Goal: Task Accomplishment & Management: Use online tool/utility

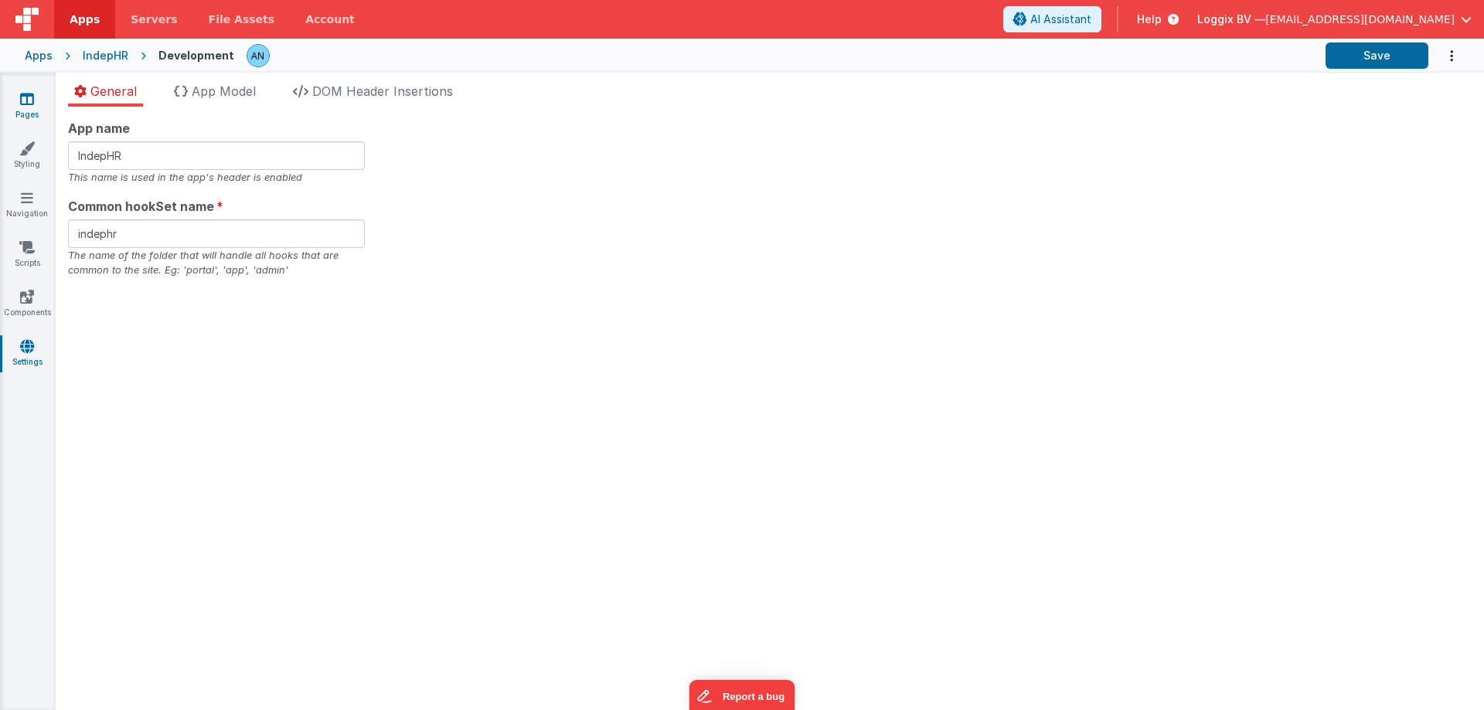
click at [38, 105] on link "Pages" at bounding box center [27, 106] width 56 height 31
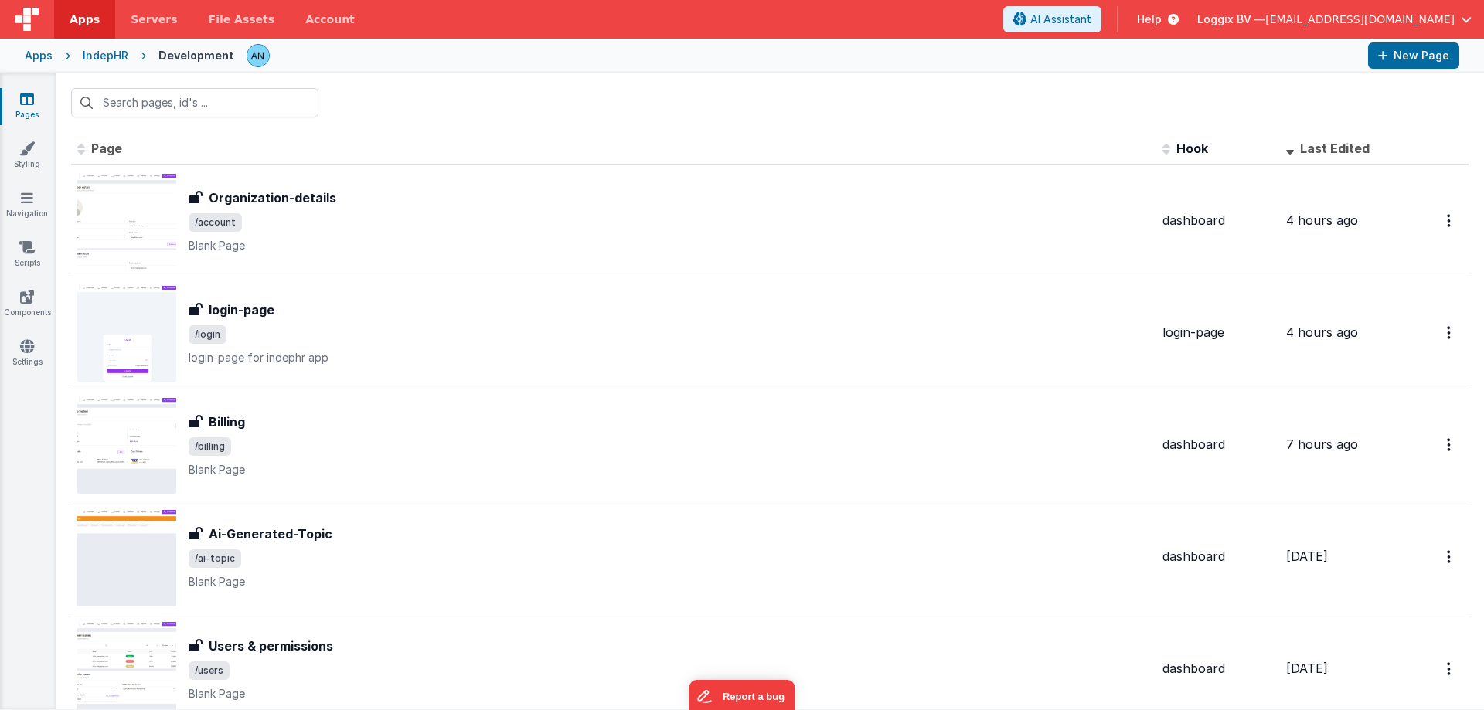
click at [80, 4] on link "Apps" at bounding box center [84, 19] width 61 height 39
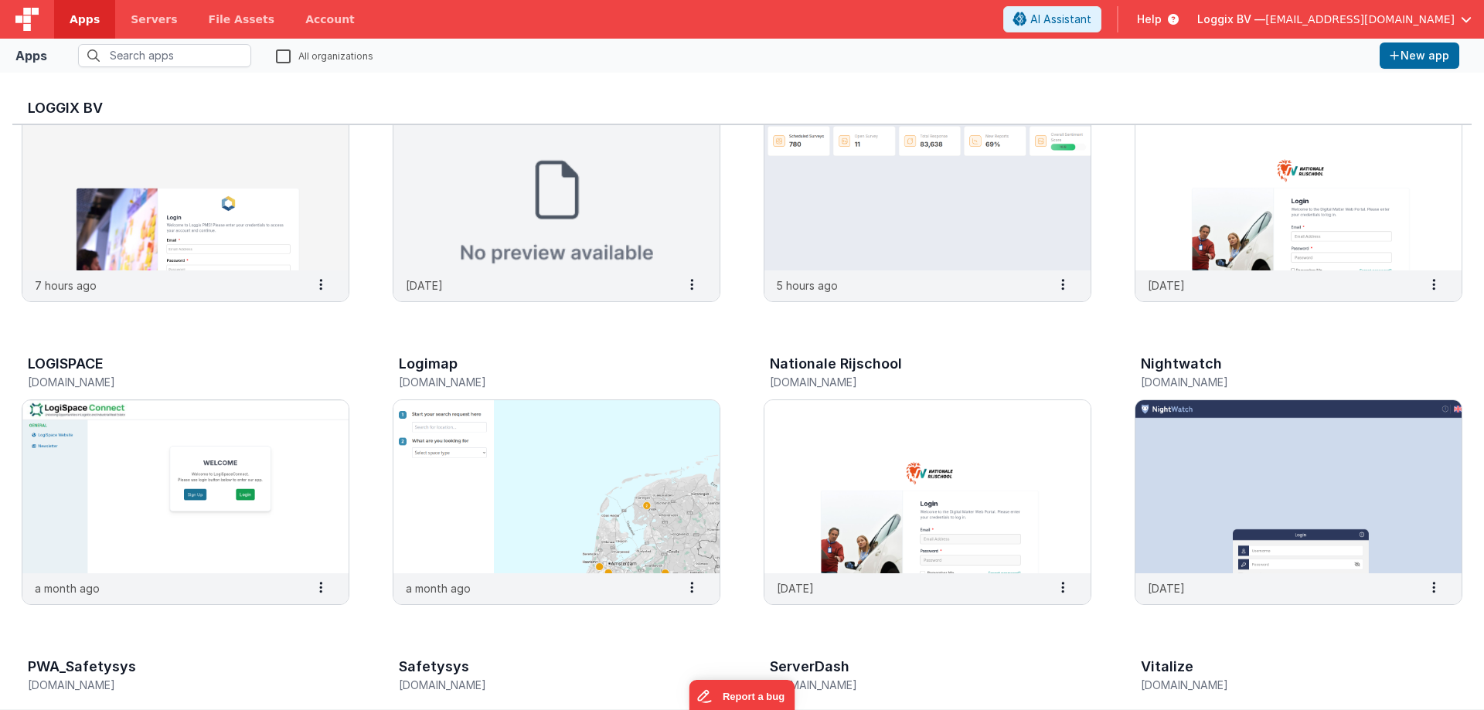
scroll to position [232, 0]
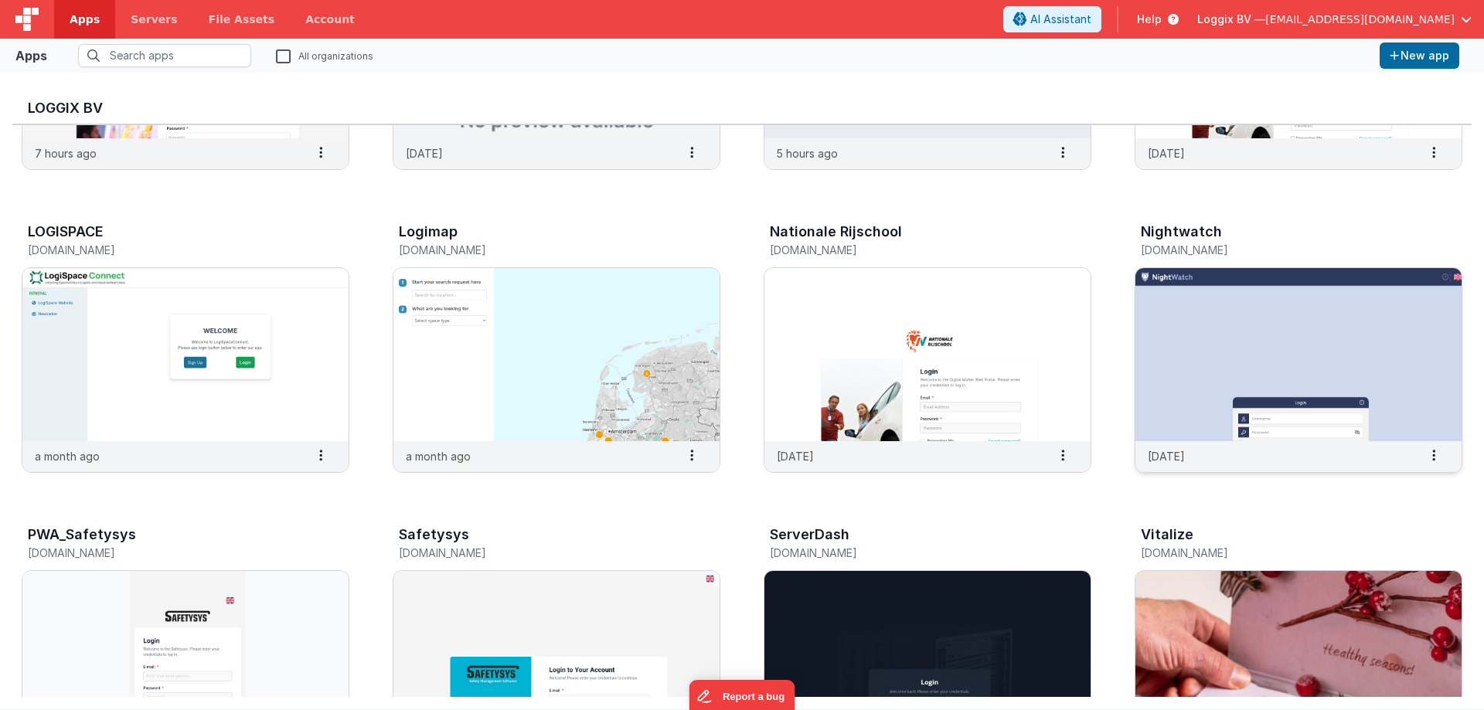
click at [1342, 362] on img at bounding box center [1298, 354] width 326 height 173
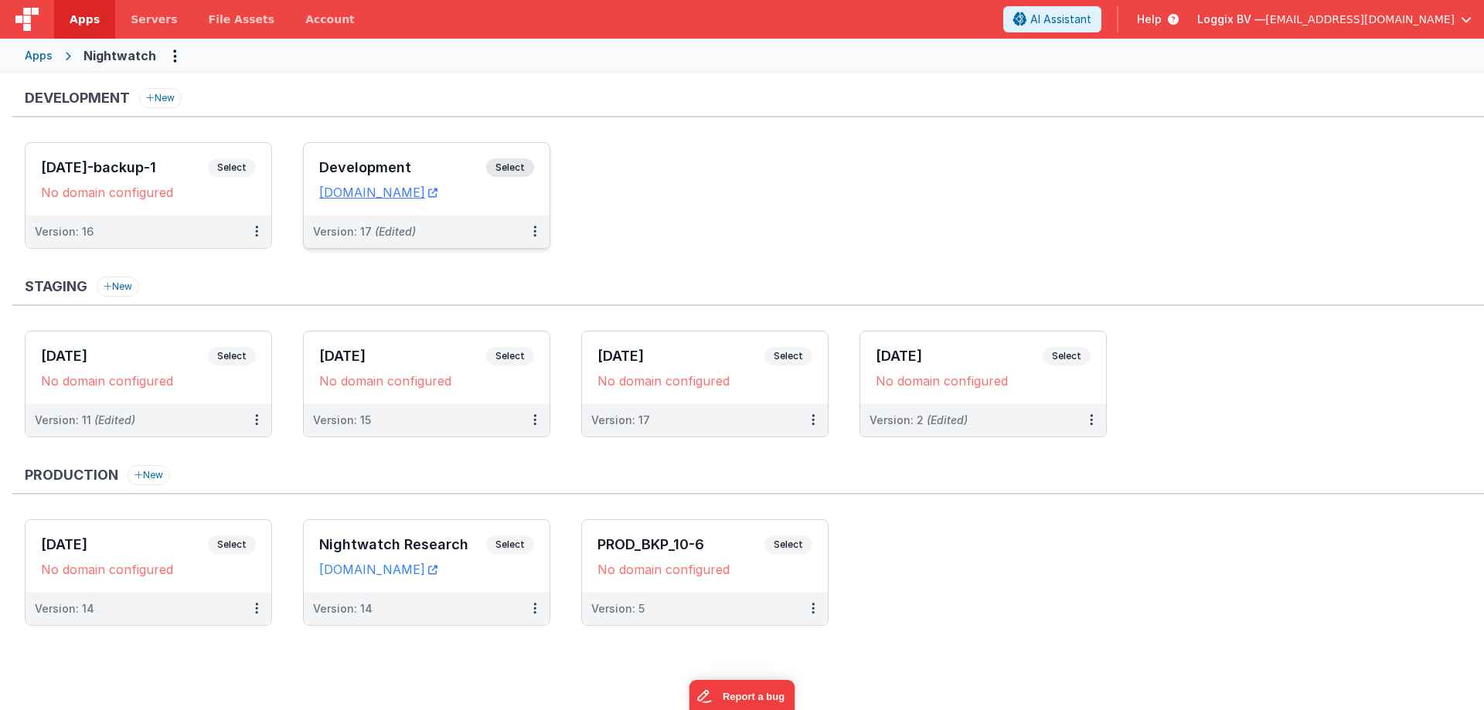
click at [522, 168] on span "Select" at bounding box center [510, 167] width 48 height 19
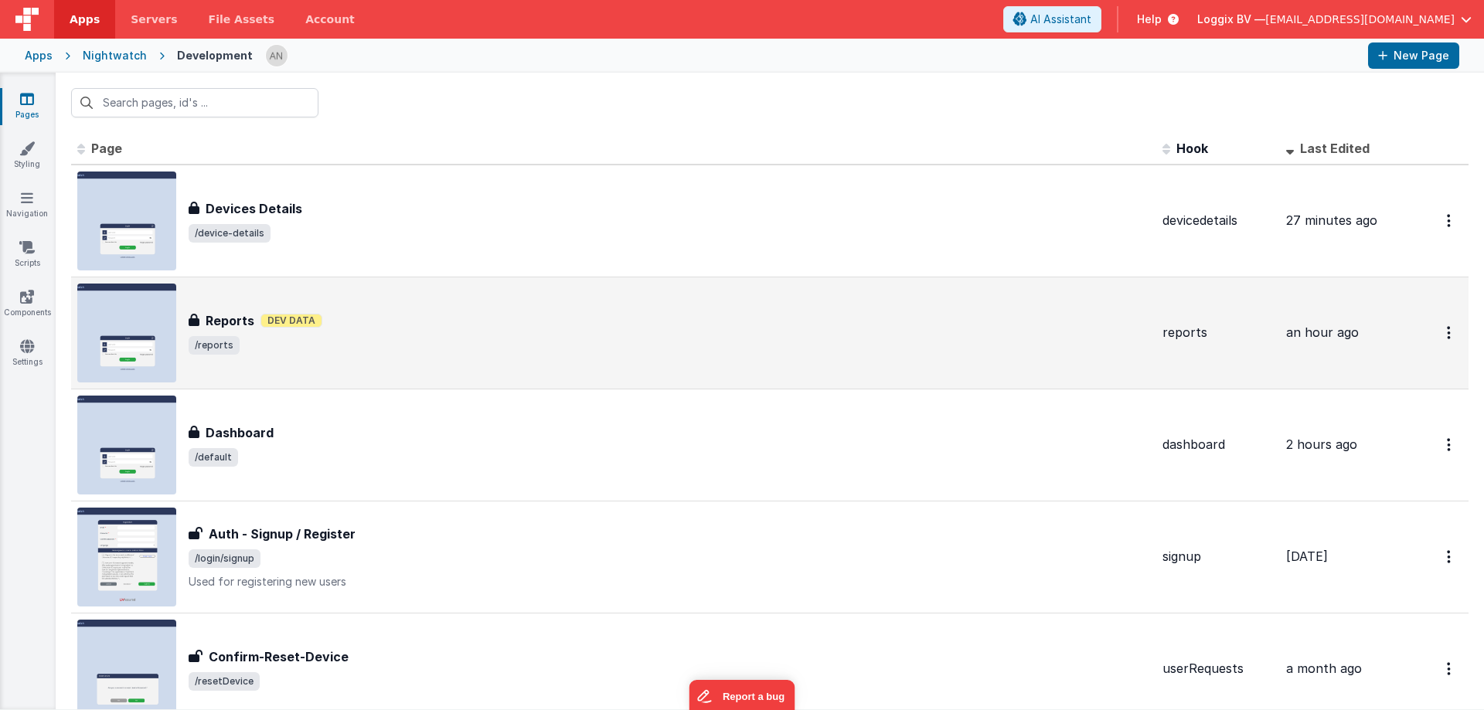
click at [420, 324] on div "Reports Dev Data" at bounding box center [670, 320] width 962 height 19
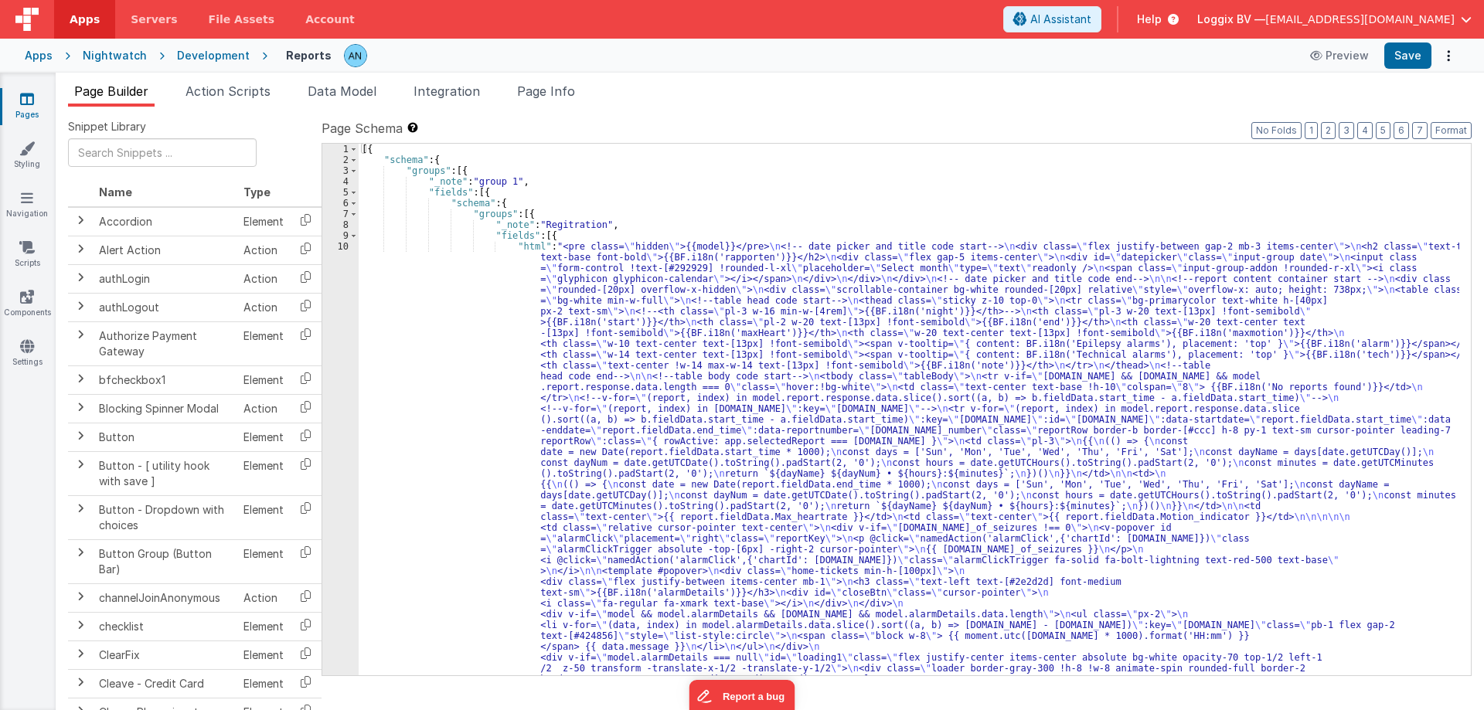
click at [344, 254] on div "10" at bounding box center [340, 625] width 36 height 768
click at [342, 246] on div "10" at bounding box center [340, 625] width 36 height 768
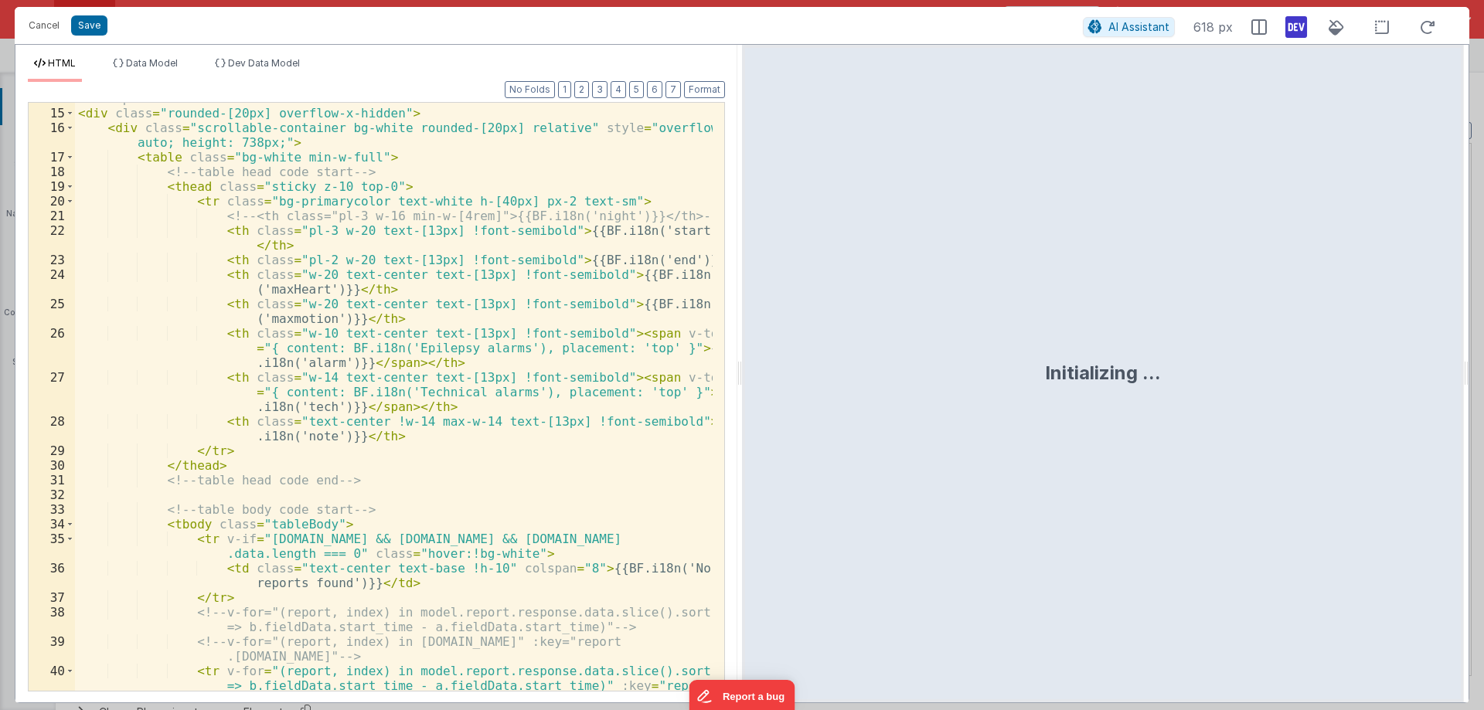
scroll to position [510, 0]
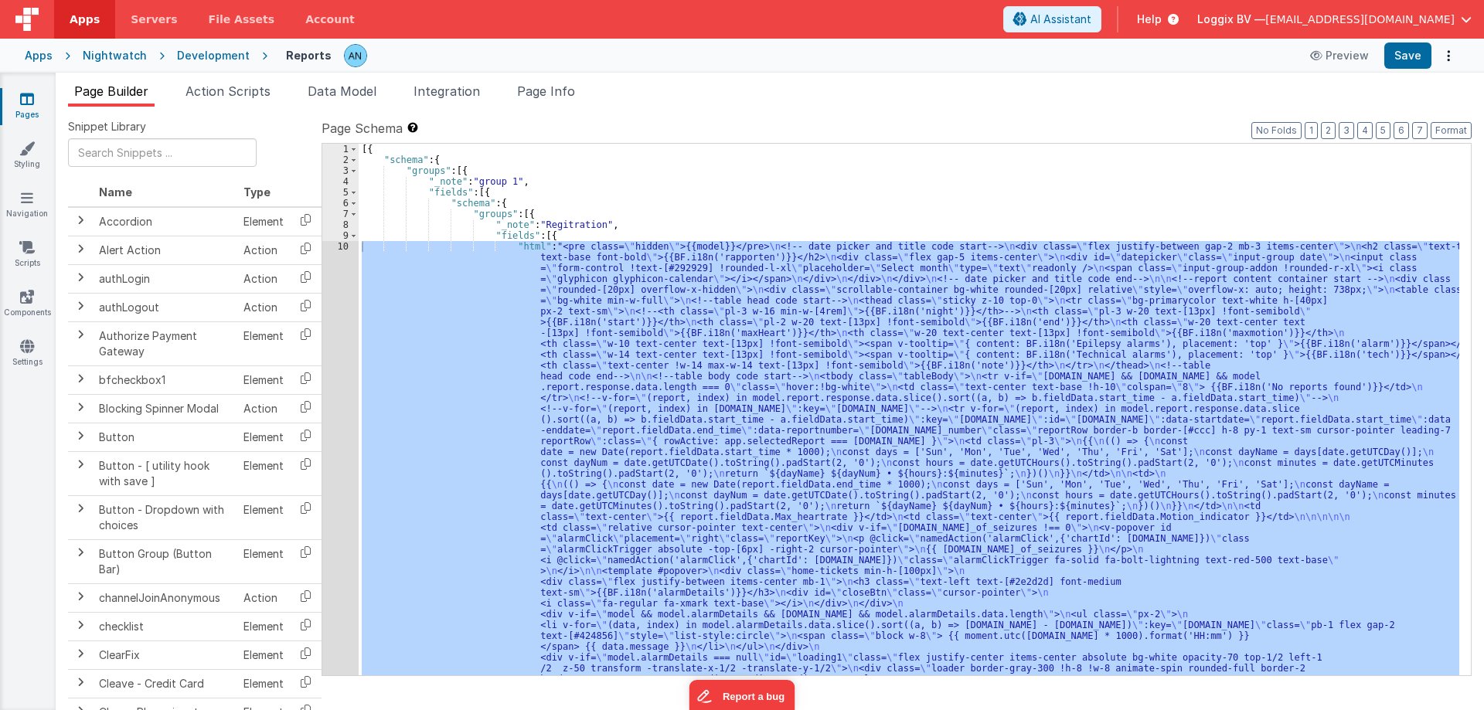
click at [565, 298] on div "[{ "schema" : { "groups" : [{ "_note" : "group 1" , "fields" : [{ "schema" : { …" at bounding box center [909, 410] width 1101 height 532
click at [348, 250] on div "10" at bounding box center [340, 625] width 36 height 768
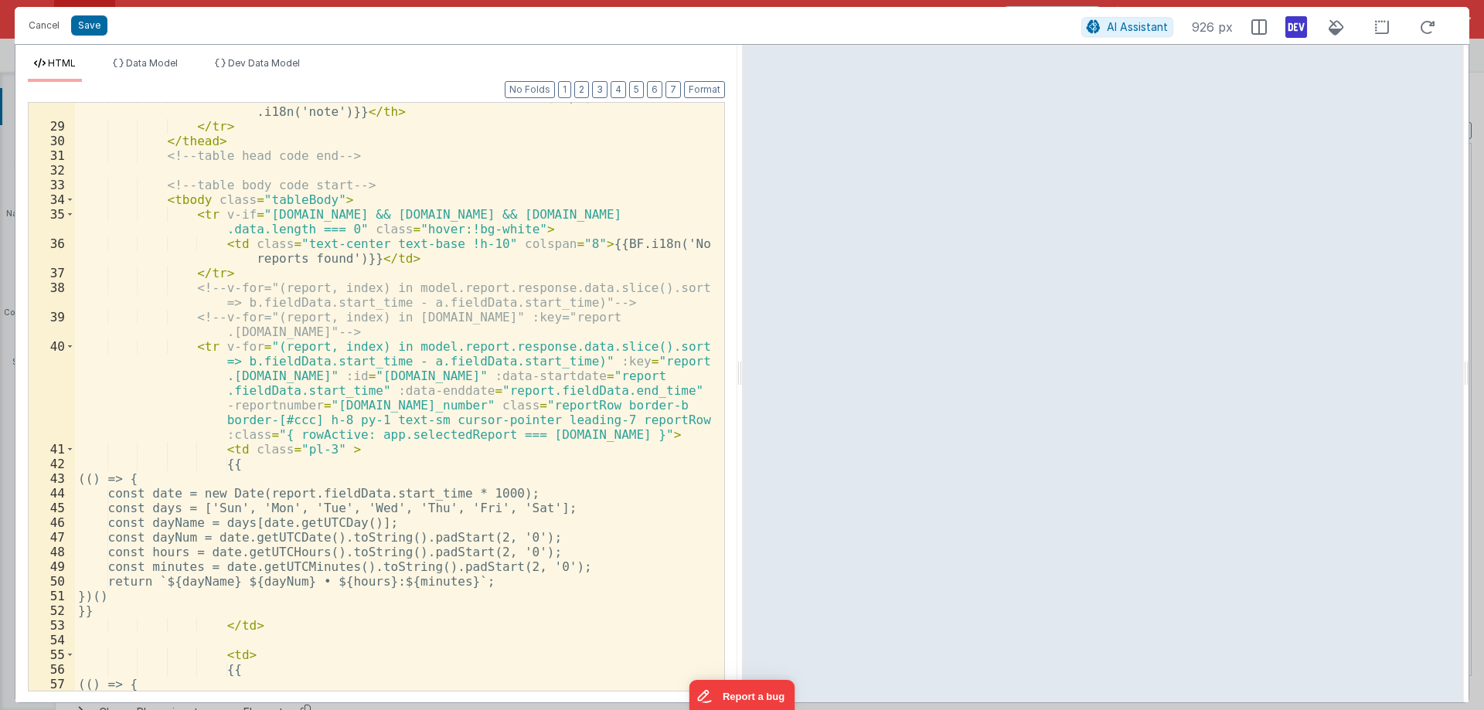
scroll to position [556, 0]
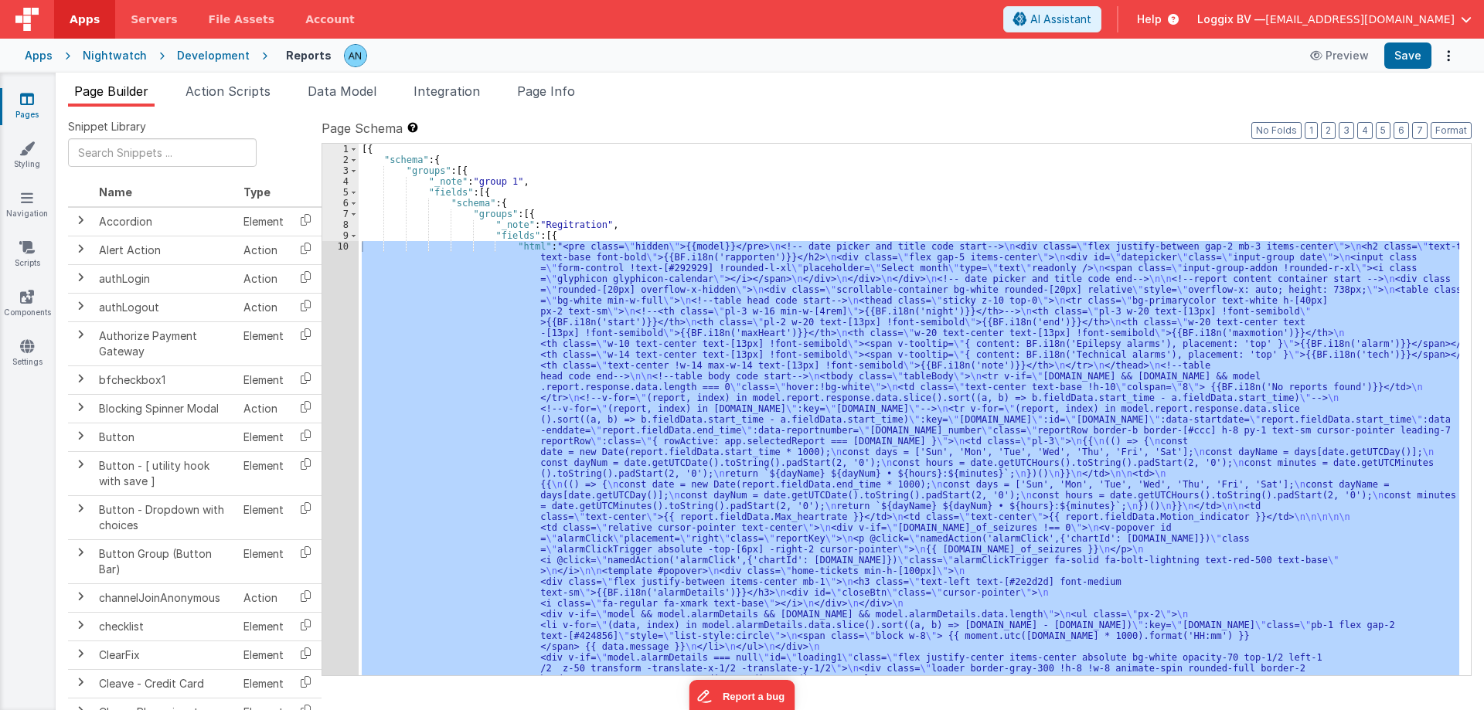
click at [408, 253] on div "[{ "schema" : { "groups" : [{ "_note" : "group 1" , "fields" : [{ "schema" : { …" at bounding box center [909, 410] width 1101 height 532
click at [347, 247] on div "10" at bounding box center [340, 625] width 36 height 768
click at [35, 99] on link "Pages" at bounding box center [27, 106] width 56 height 31
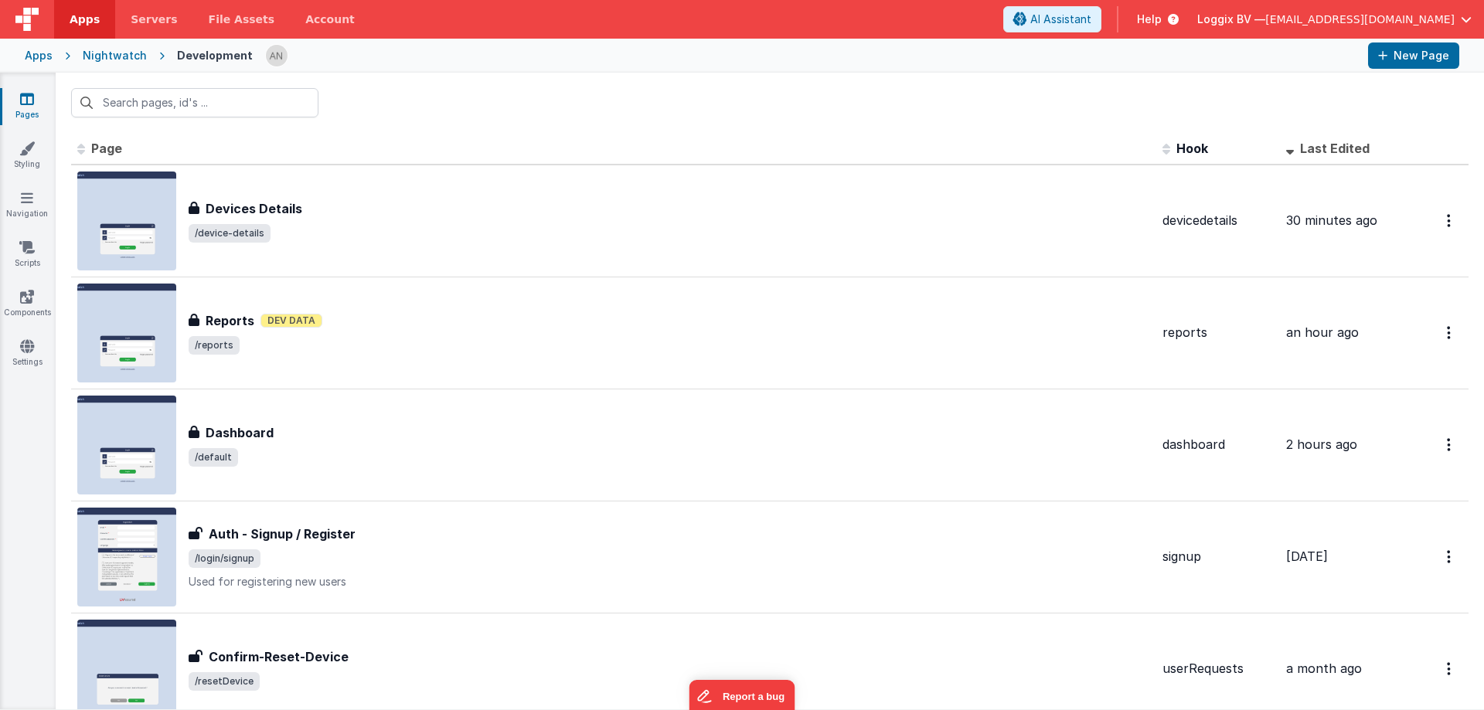
click at [454, 95] on div at bounding box center [770, 103] width 1428 height 60
click at [36, 104] on link "Pages" at bounding box center [27, 106] width 56 height 31
click at [603, 102] on div at bounding box center [770, 103] width 1428 height 60
click at [611, 72] on div "Apps Nightwatch Development New Page" at bounding box center [742, 56] width 1484 height 34
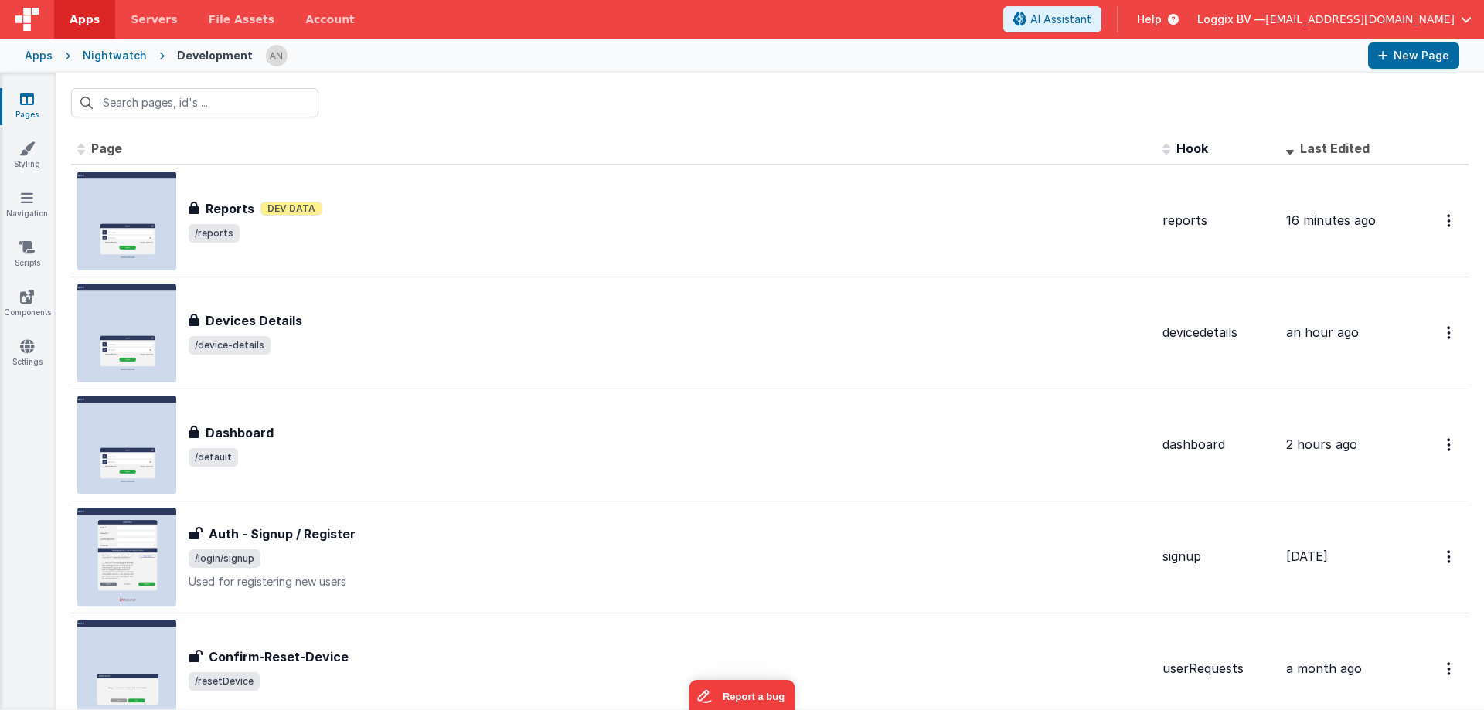
click at [611, 72] on div "Apps Nightwatch Development New Page" at bounding box center [742, 56] width 1484 height 34
drag, startPoint x: 682, startPoint y: 4, endPoint x: 691, endPoint y: 15, distance: 14.3
click at [683, 6] on header "Apps Servers File Assets Account Some FUTURE Slot AI Assistant Help Loggix BV —…" at bounding box center [742, 19] width 1484 height 39
click at [454, 32] on div "Apps Servers File Assets Account" at bounding box center [251, 19] width 502 height 39
click at [449, 47] on div at bounding box center [810, 56] width 1091 height 26
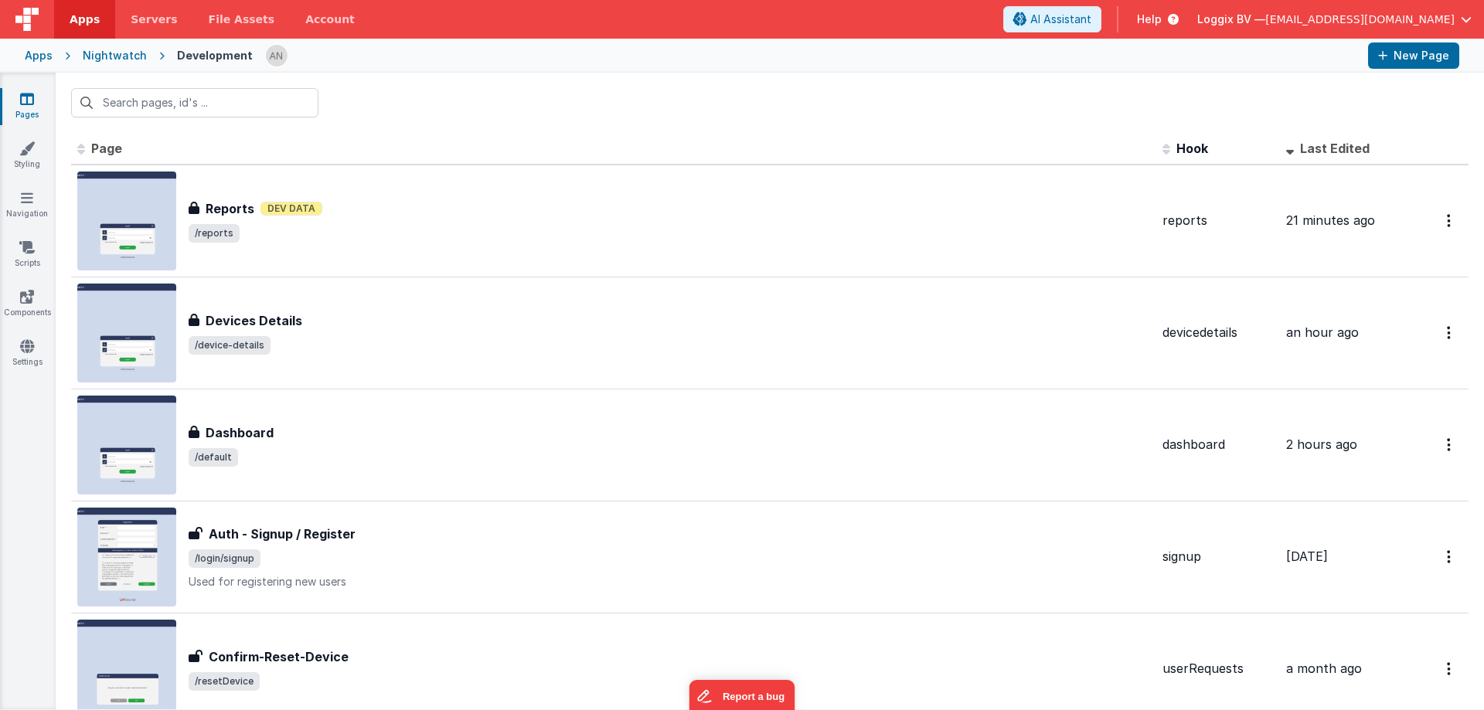
click at [381, 50] on div at bounding box center [810, 56] width 1091 height 26
click at [28, 145] on icon at bounding box center [26, 148] width 15 height 15
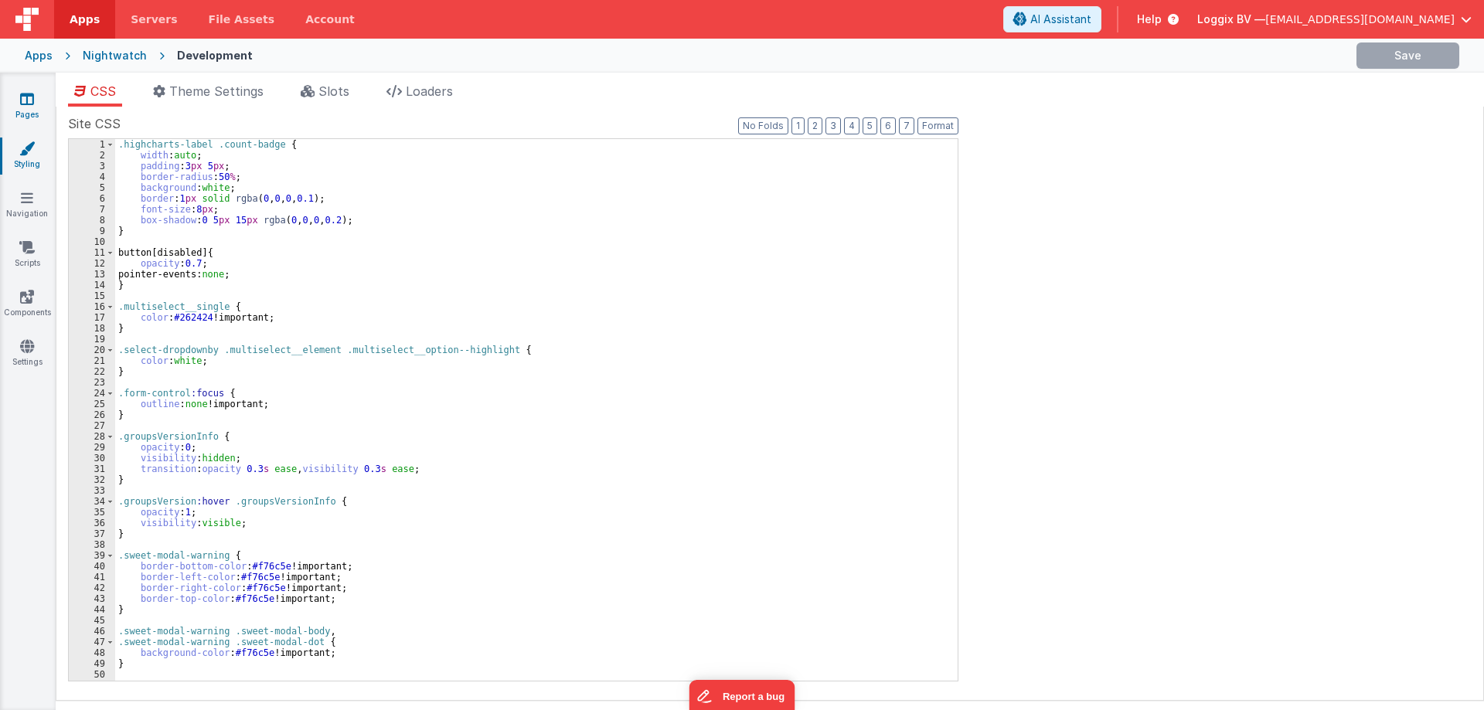
click at [29, 106] on icon at bounding box center [27, 98] width 14 height 15
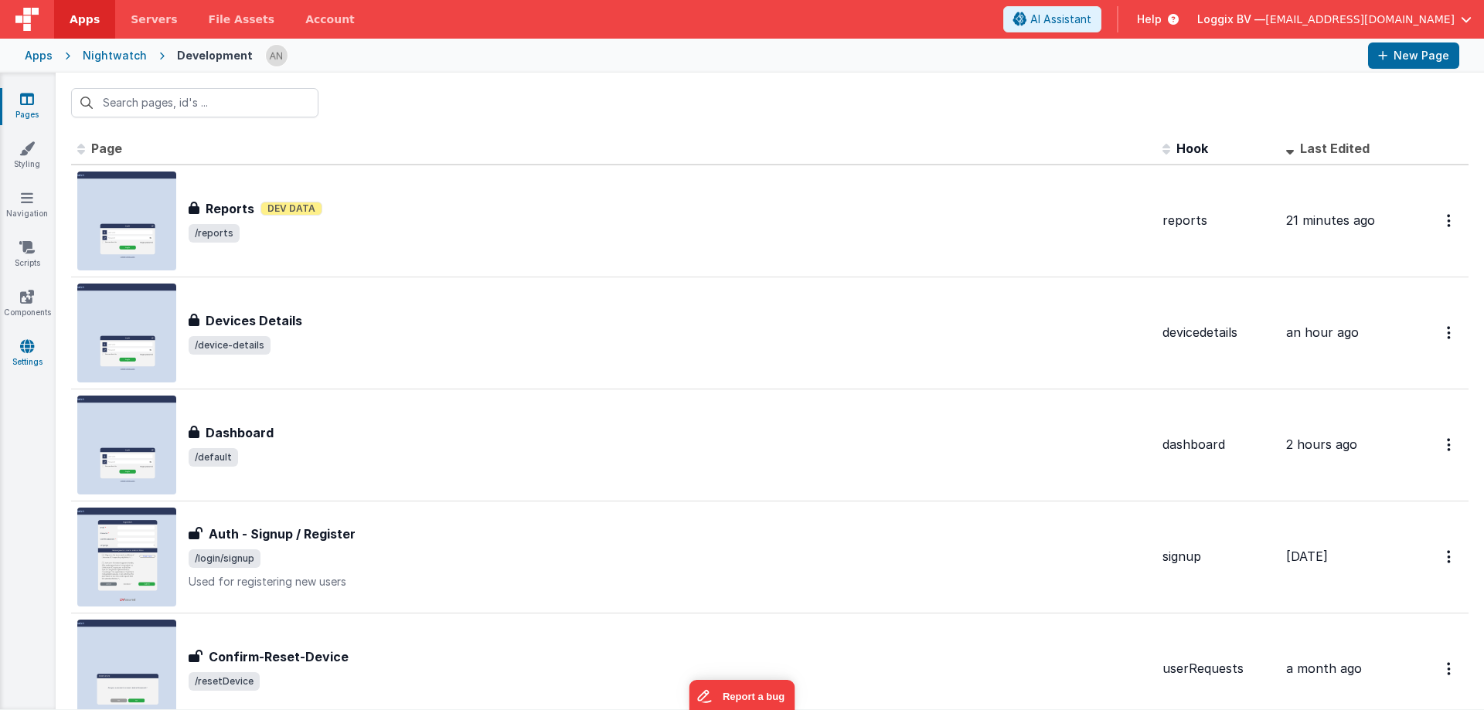
click at [35, 358] on link "Settings" at bounding box center [27, 354] width 56 height 31
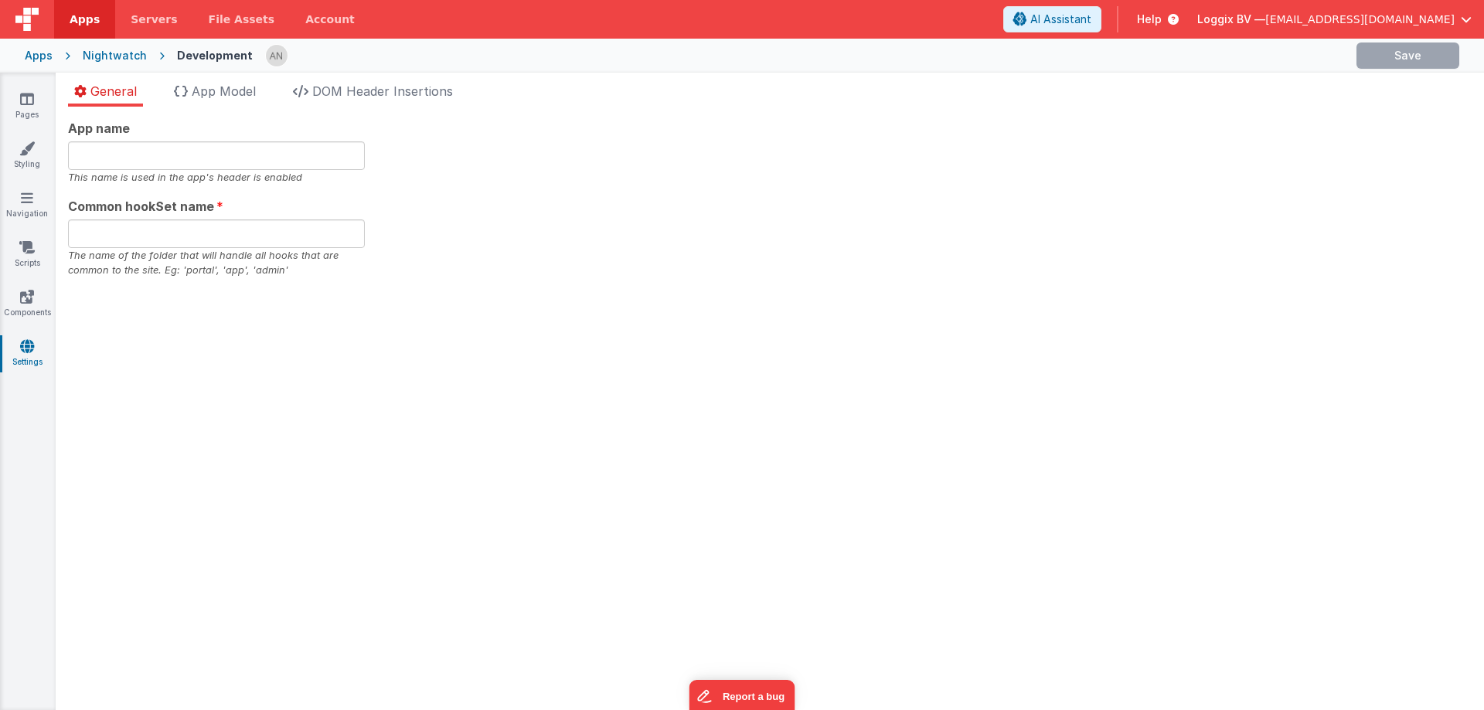
type input "night"
click at [345, 79] on div "General App Model DOM Header Insertions App name night This name is used in the…" at bounding box center [770, 392] width 1428 height 638
click at [345, 86] on span "DOM Header Insertions" at bounding box center [382, 90] width 141 height 15
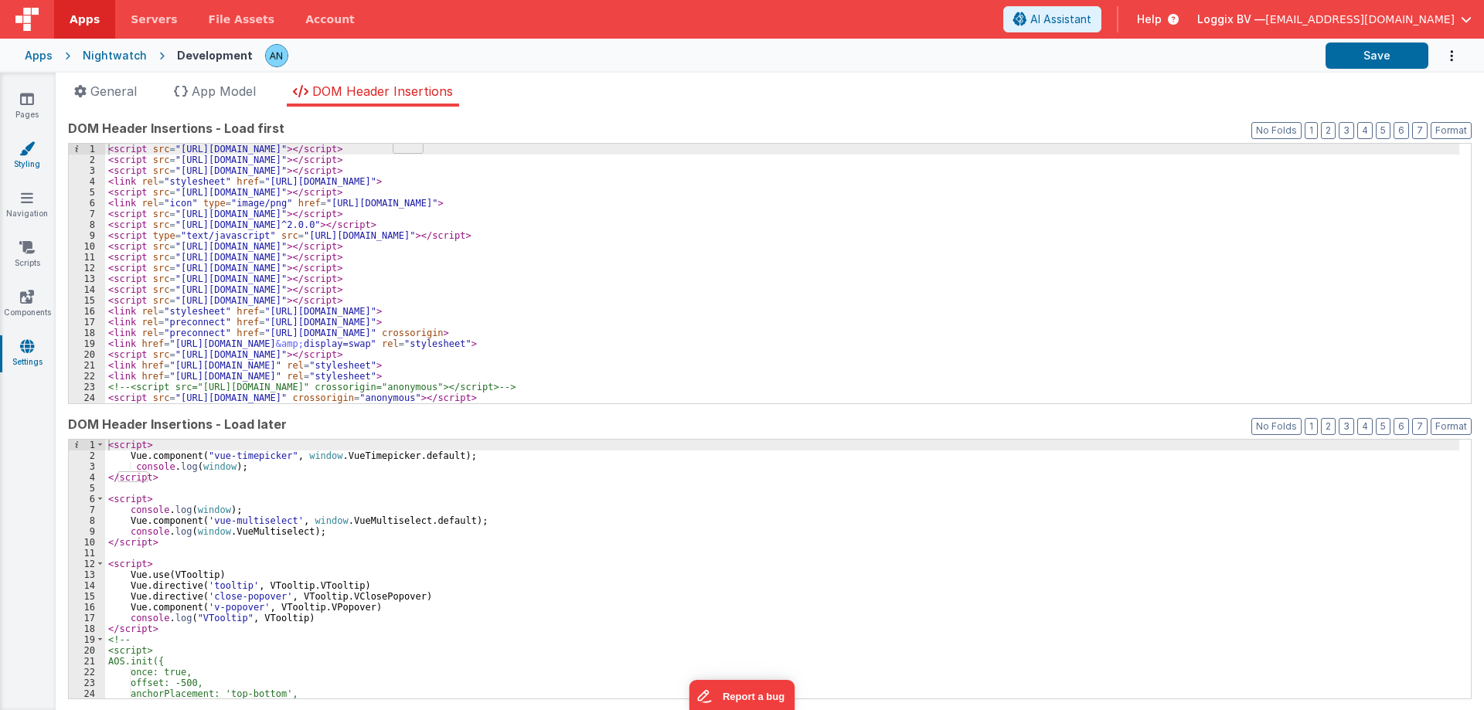
click at [28, 151] on icon at bounding box center [26, 148] width 15 height 15
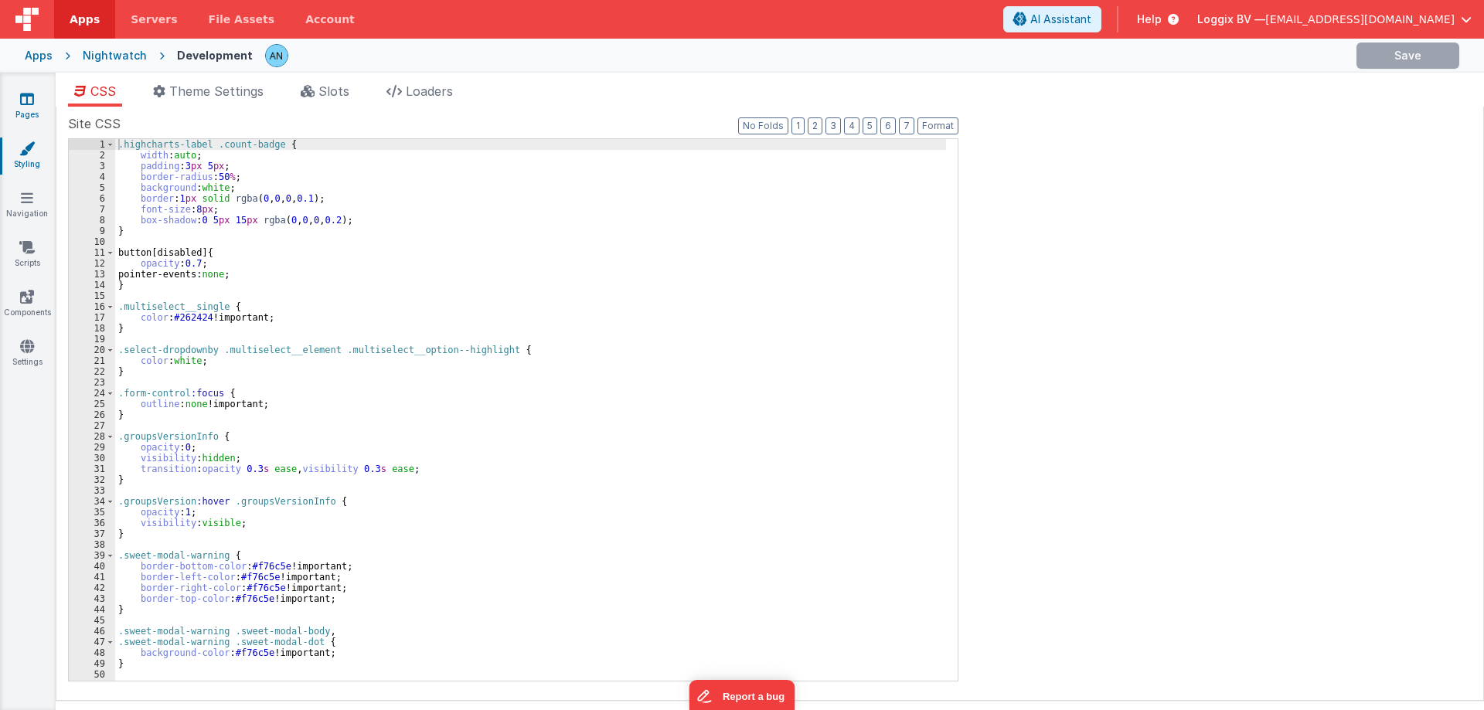
click at [36, 102] on link "Pages" at bounding box center [27, 106] width 56 height 31
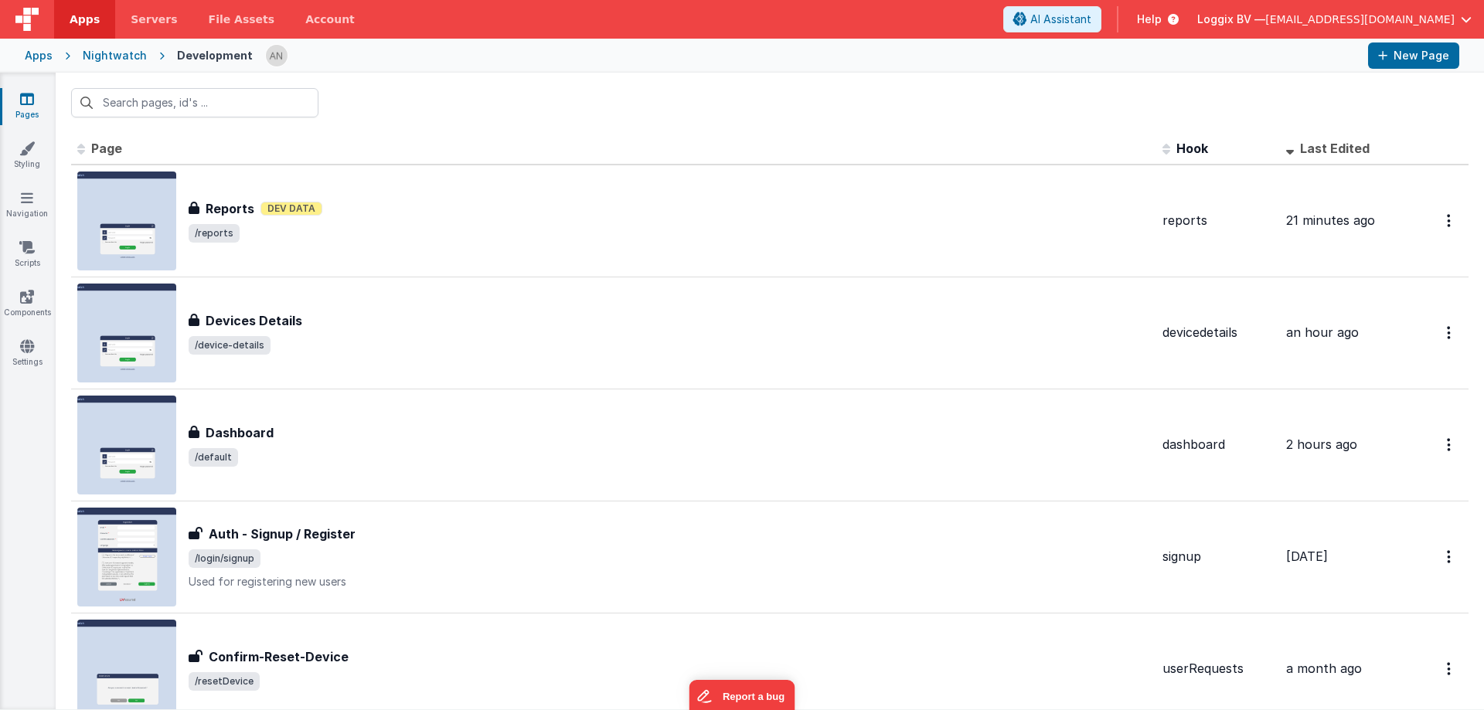
click at [410, 104] on div at bounding box center [770, 103] width 1428 height 60
click at [381, 99] on div at bounding box center [770, 103] width 1428 height 60
click at [379, 107] on div at bounding box center [770, 103] width 1428 height 60
click at [366, 102] on div at bounding box center [770, 103] width 1428 height 60
click at [367, 102] on div at bounding box center [770, 103] width 1428 height 60
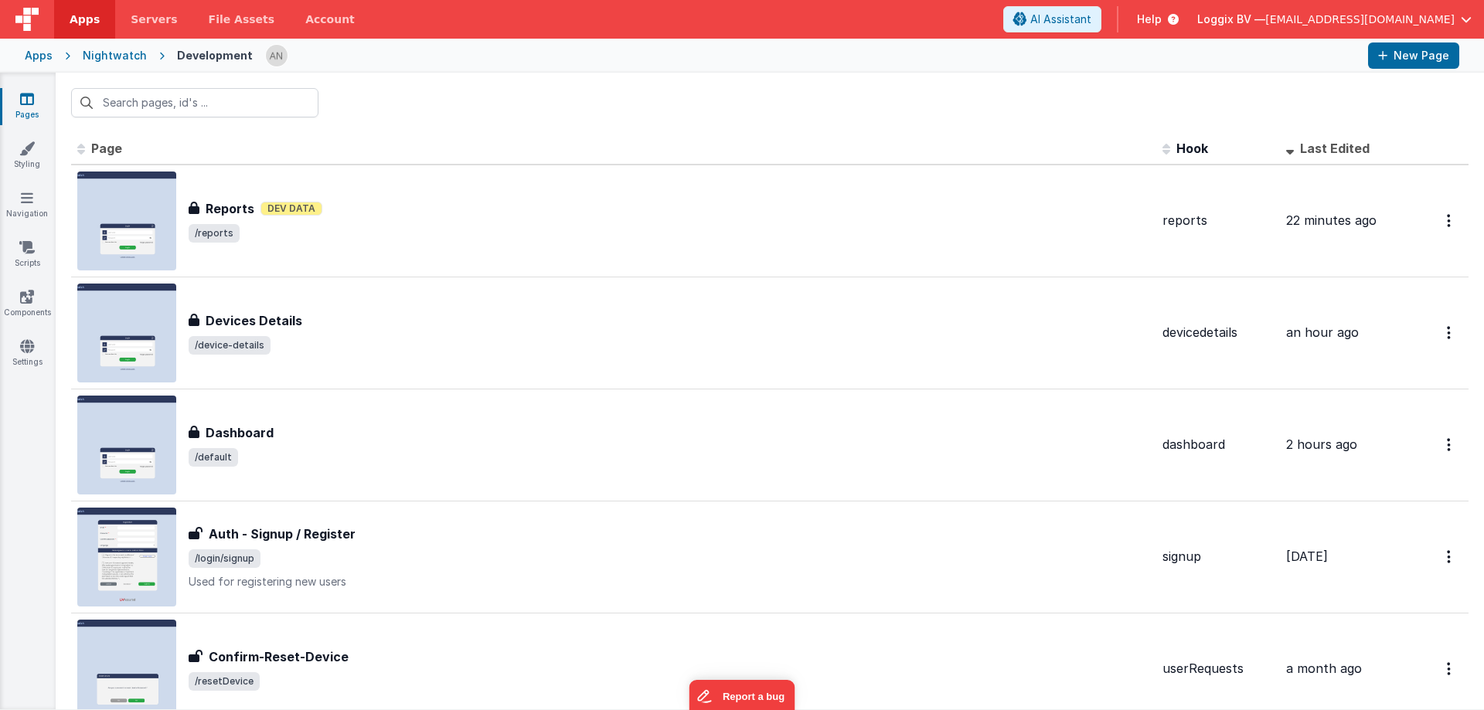
click at [367, 102] on div at bounding box center [770, 103] width 1428 height 60
click at [420, 52] on div at bounding box center [810, 56] width 1091 height 26
click at [948, 55] on div at bounding box center [810, 56] width 1091 height 26
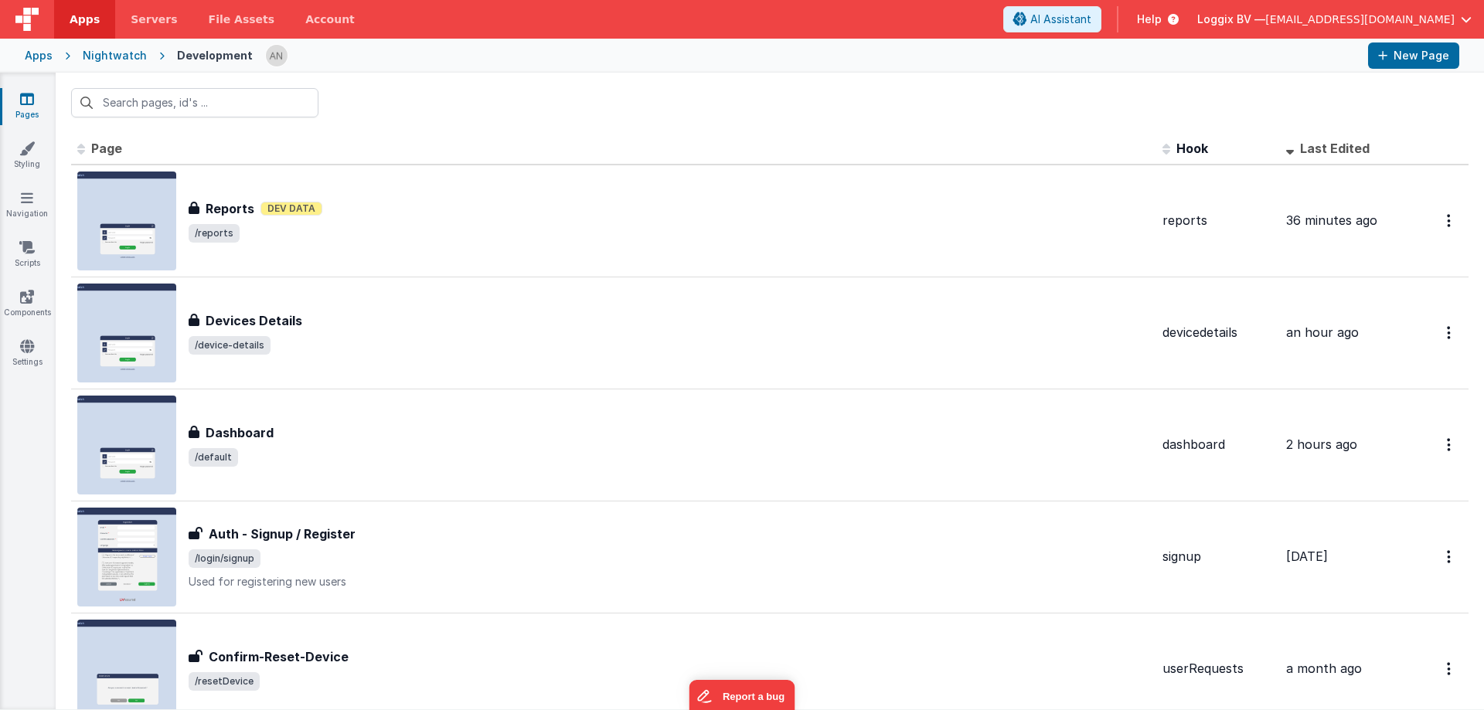
click at [471, 39] on div "Apps Nightwatch Development New Page" at bounding box center [742, 56] width 1484 height 34
click at [442, 103] on div at bounding box center [770, 103] width 1428 height 60
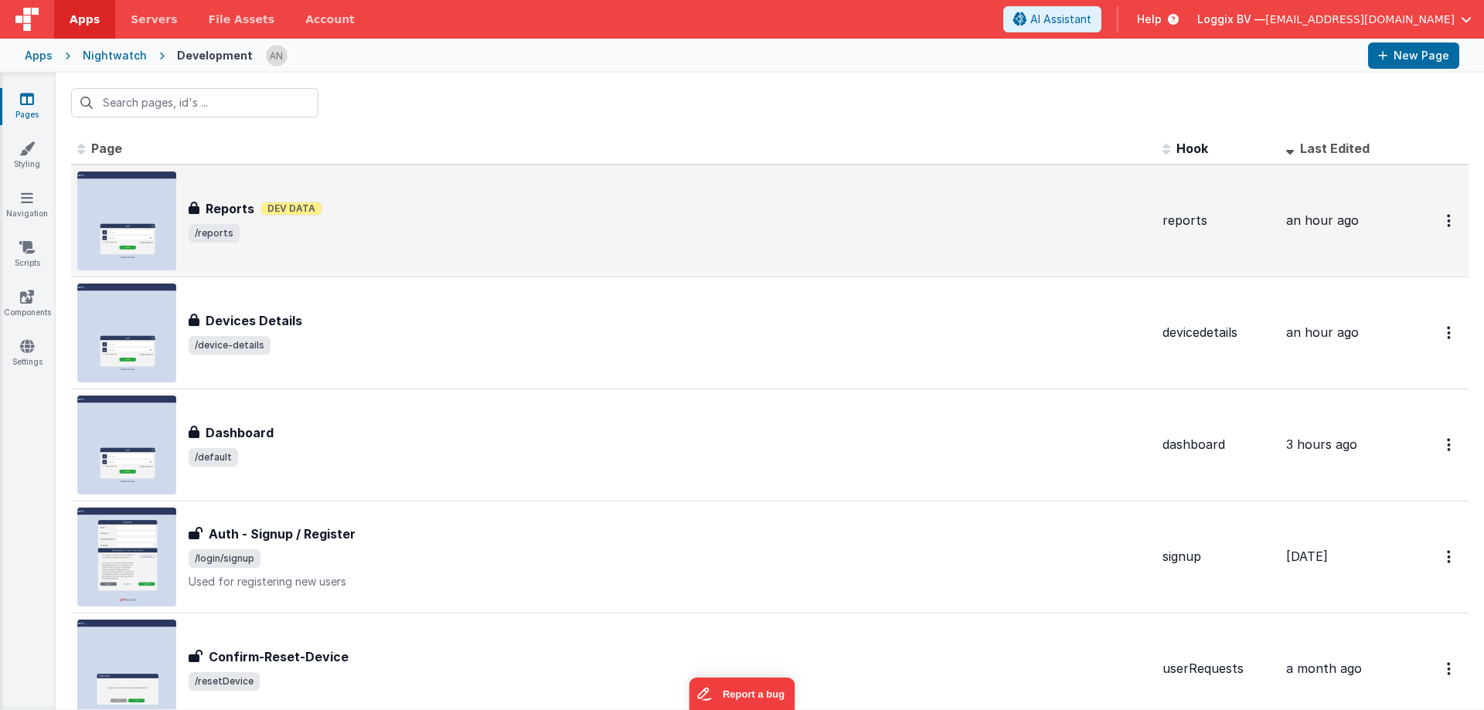
click at [409, 237] on span "/reports" at bounding box center [670, 233] width 962 height 19
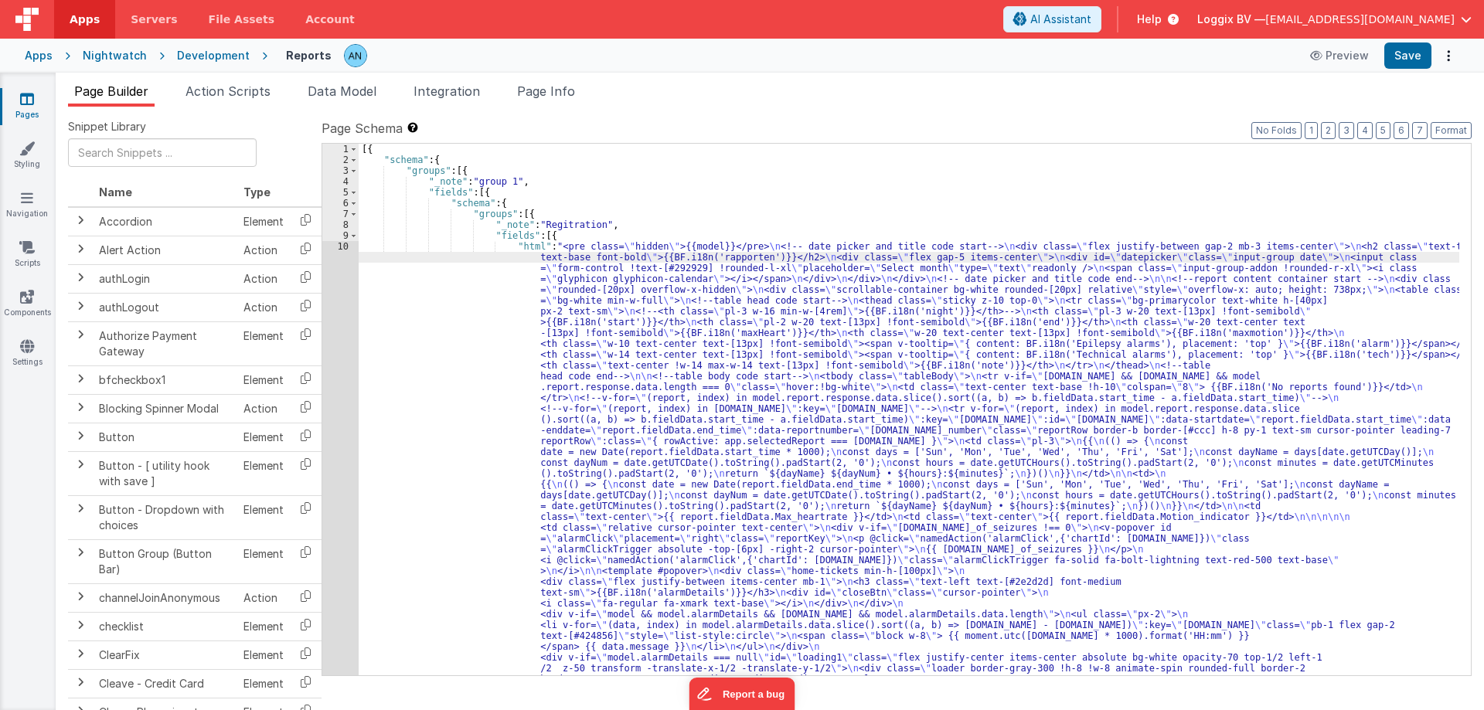
click at [342, 247] on div "10" at bounding box center [340, 625] width 36 height 768
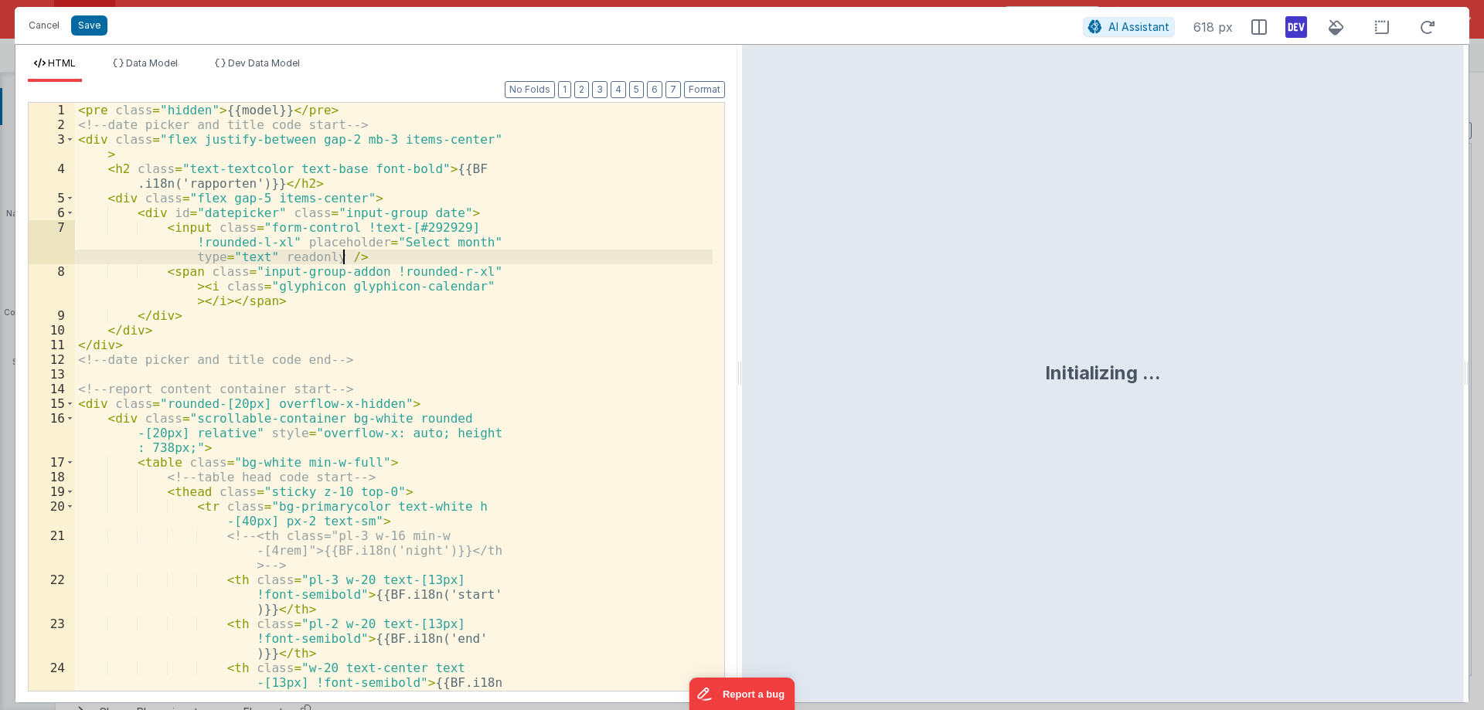
click at [342, 247] on div "< pre class = "hidden" > {{model}} </ pre > <!-- date picker and title code sta…" at bounding box center [394, 435] width 638 height 665
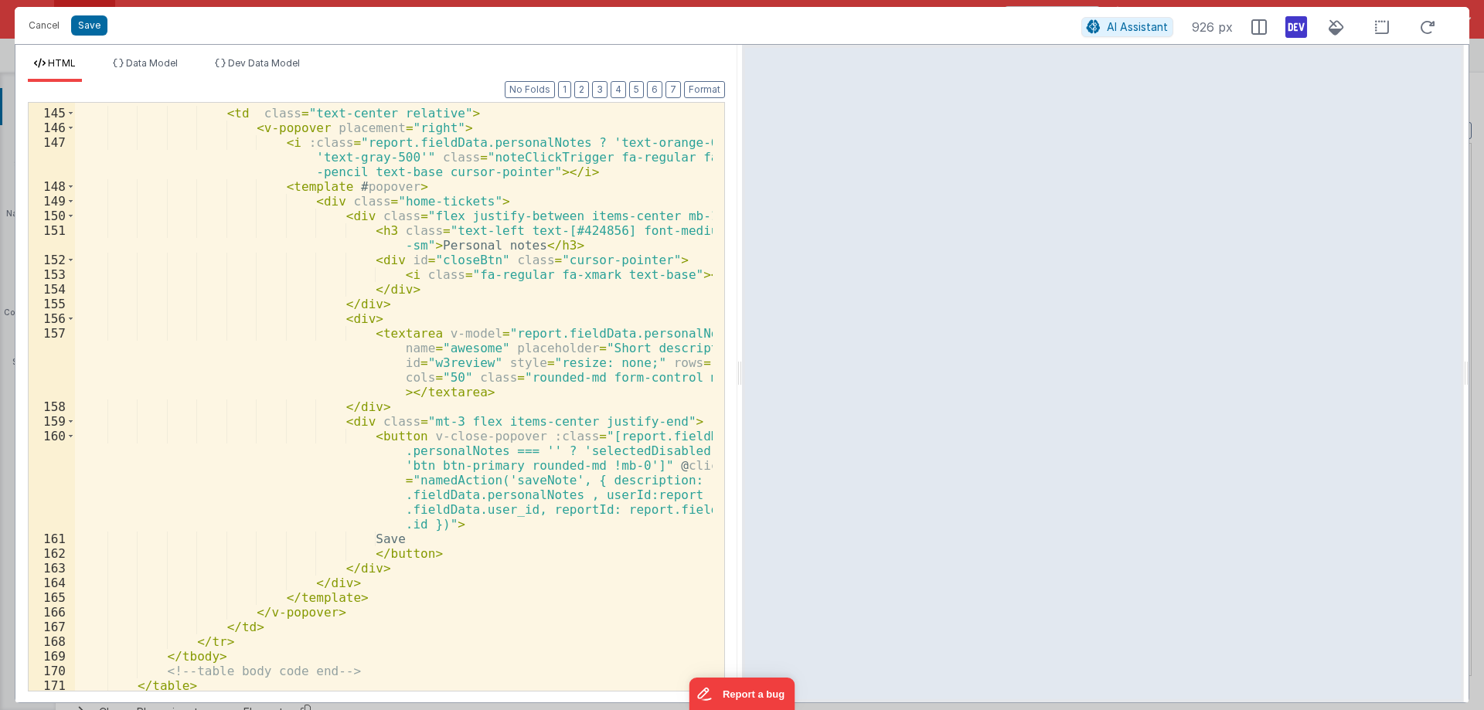
scroll to position [2976, 0]
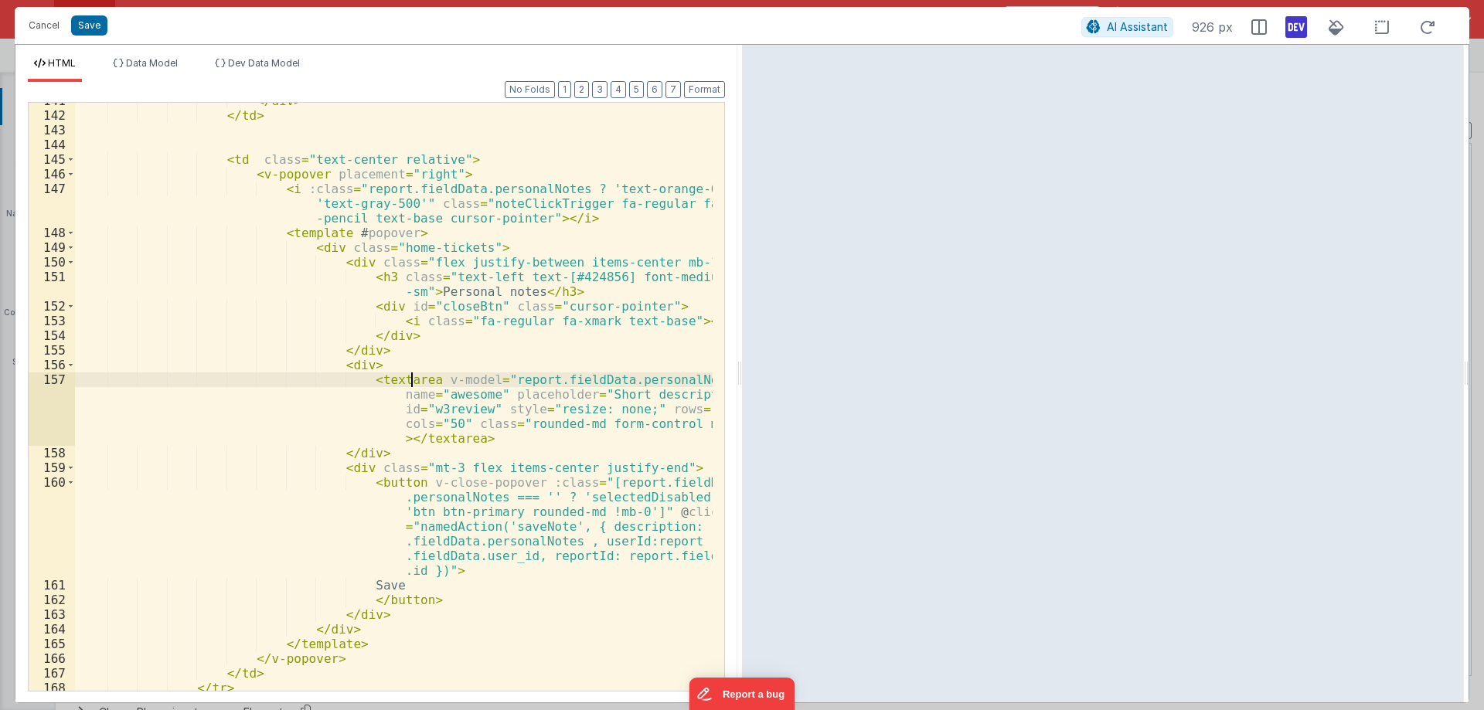
click at [412, 383] on div "</ div > </ td > < td class = "text-center relative" > < v-popover placement = …" at bounding box center [394, 403] width 638 height 618
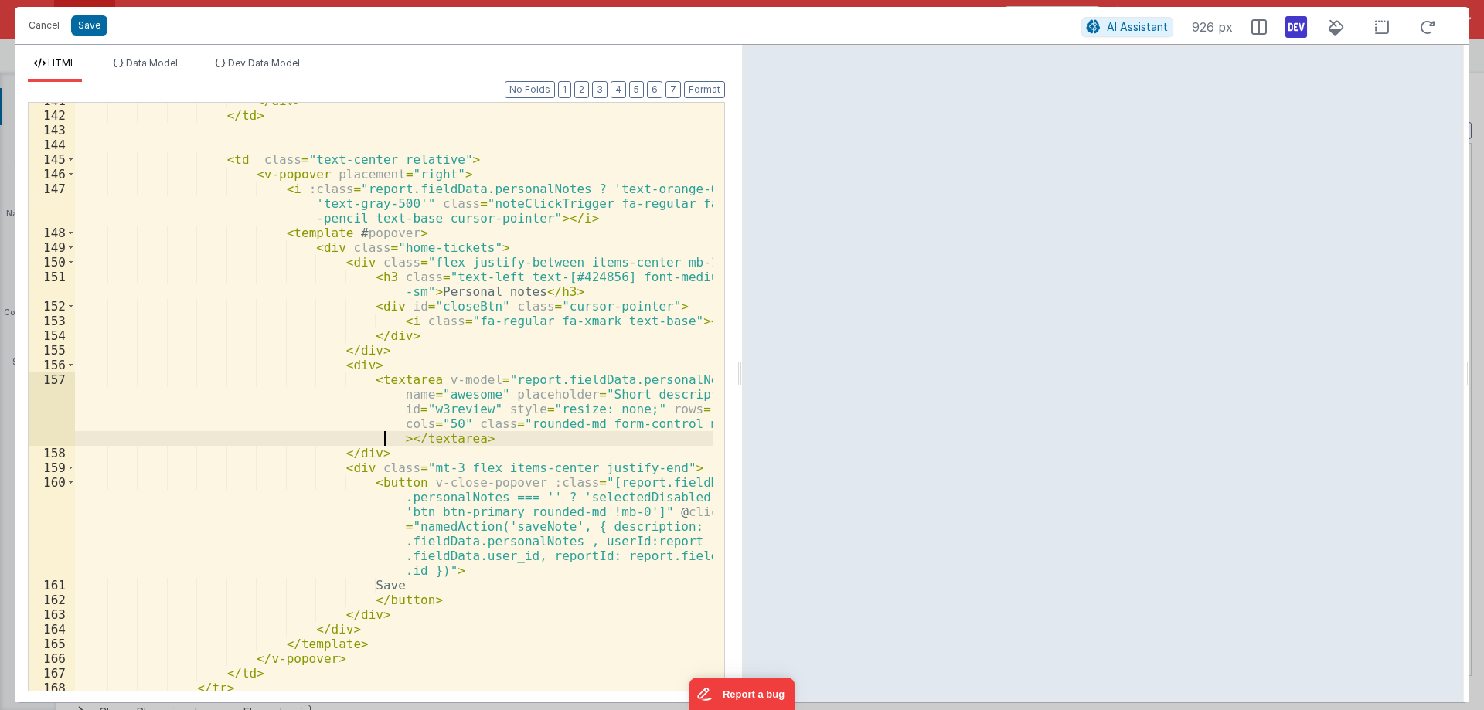
click at [386, 434] on div "</ div > </ td > < td class = "text-center relative" > < v-popover placement = …" at bounding box center [394, 403] width 638 height 618
paste textarea
click at [598, 556] on div "</ div > </ td > < td class = "text-center relative" > < v-popover placement = …" at bounding box center [394, 403] width 638 height 618
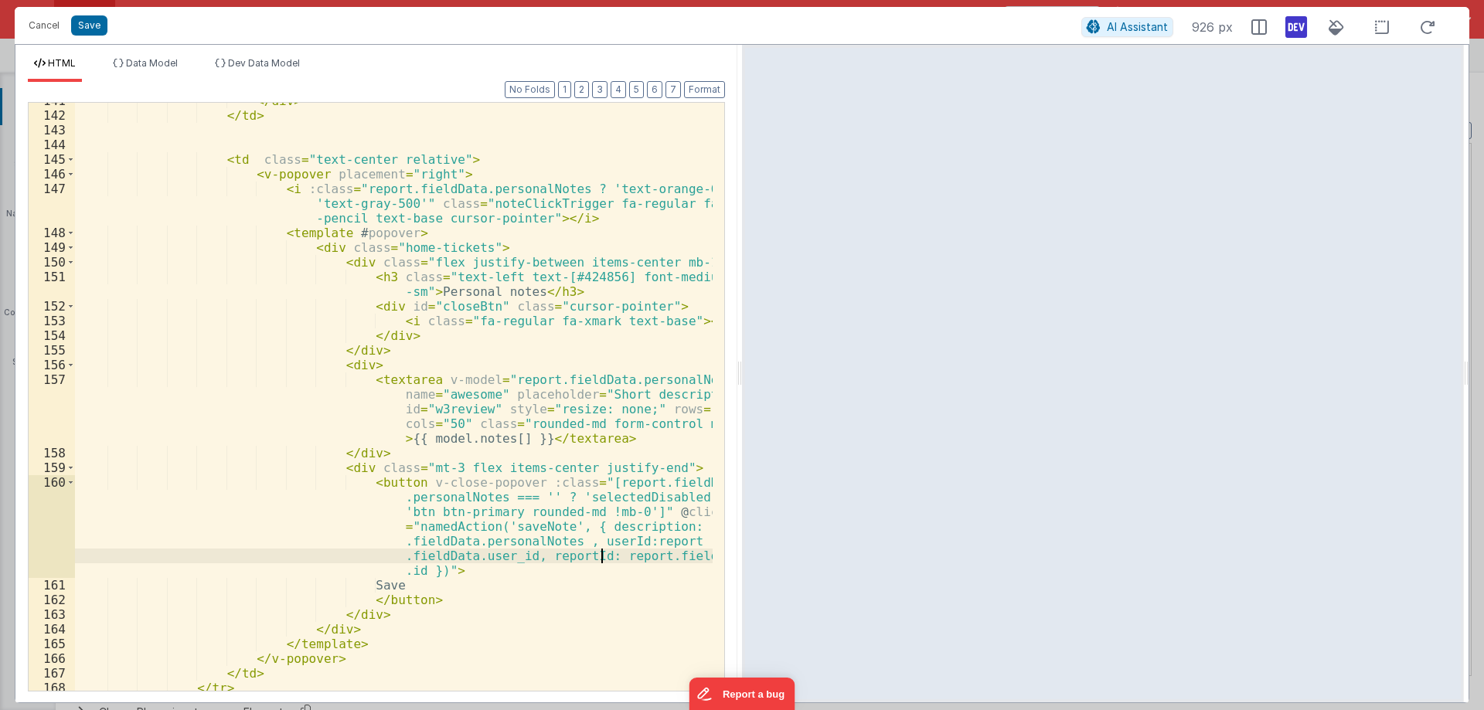
click at [598, 556] on div "</ div > </ td > < td class = "text-center relative" > < v-popover placement = …" at bounding box center [394, 403] width 638 height 618
click at [485, 441] on div "</ div > </ td > < td class = "text-center relative" > < v-popover placement = …" at bounding box center [394, 403] width 638 height 618
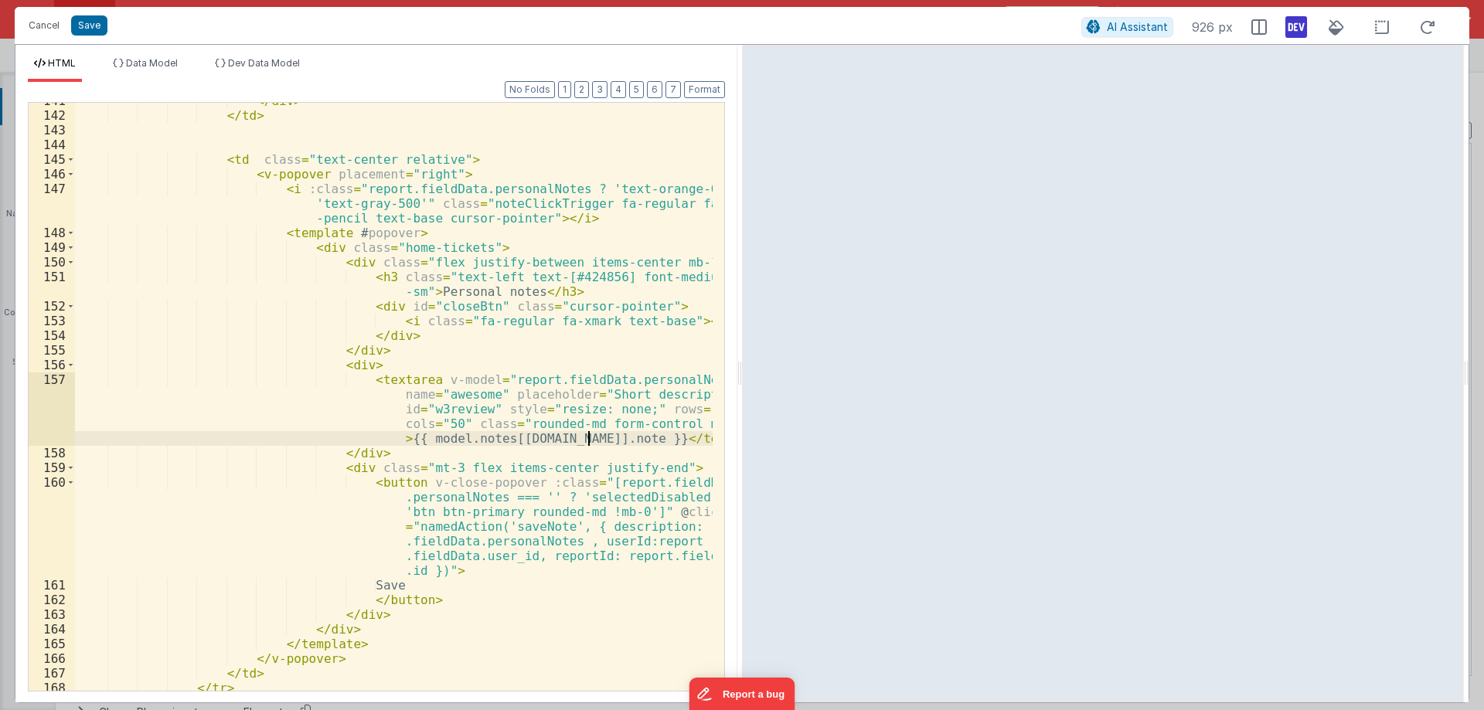
click at [395, 285] on div "</ div > </ td > < td class = "text-center relative" > < v-popover placement = …" at bounding box center [394, 403] width 638 height 618
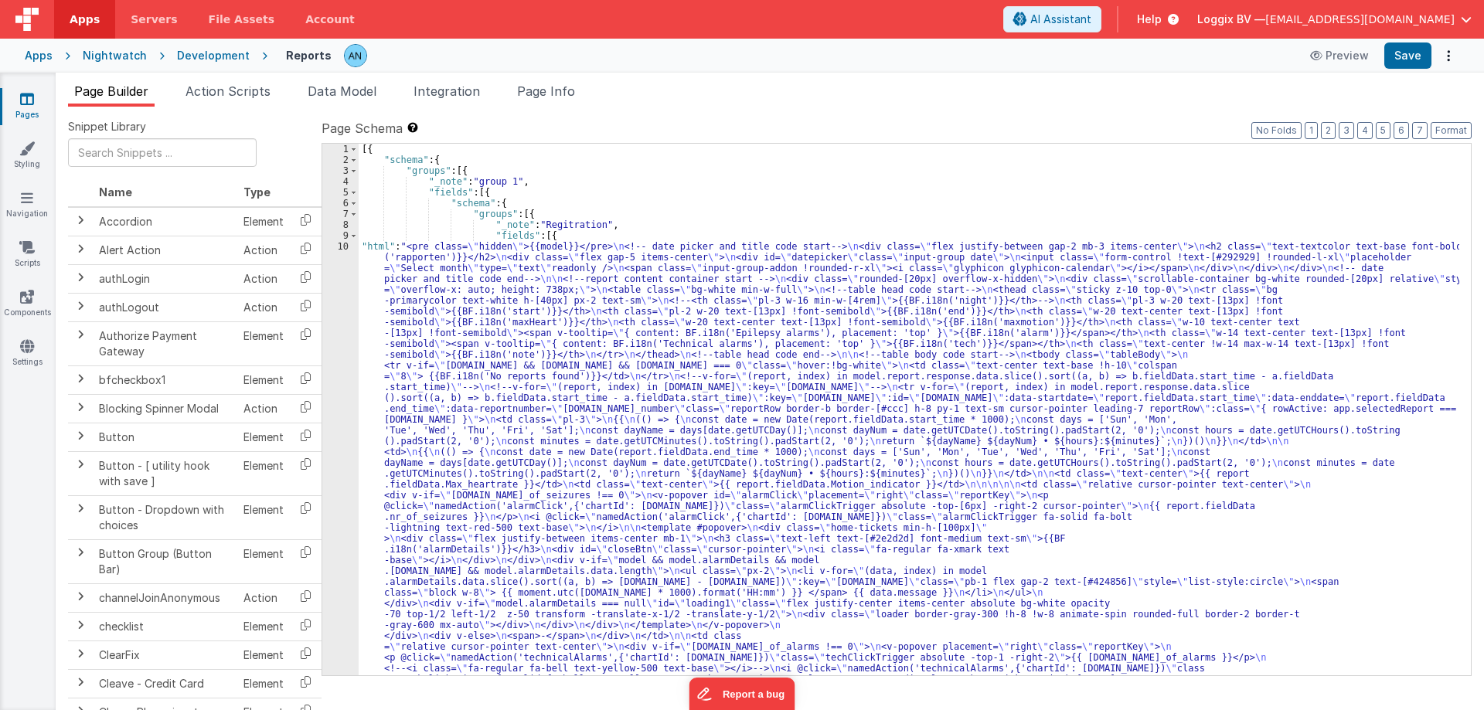
click at [345, 250] on div "10" at bounding box center [340, 576] width 36 height 671
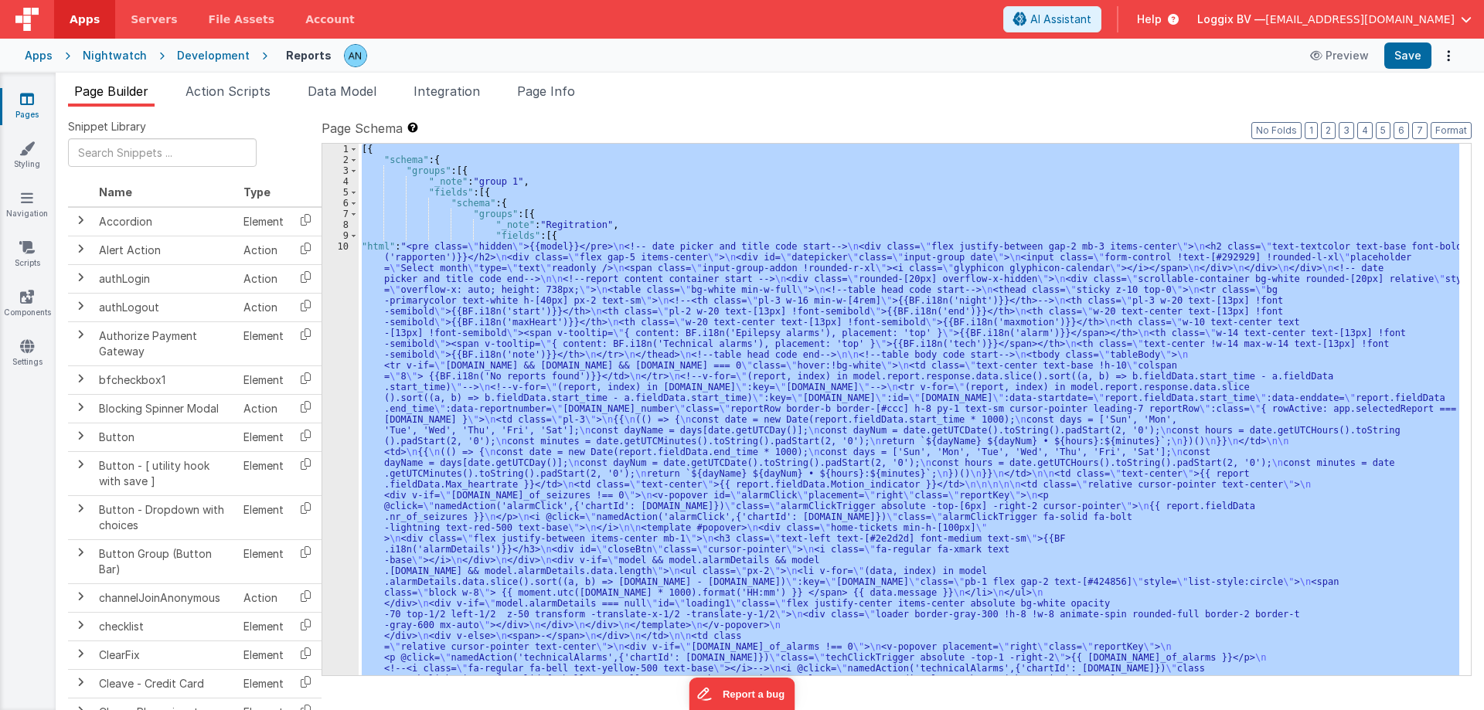
click at [344, 248] on div "10" at bounding box center [340, 576] width 36 height 671
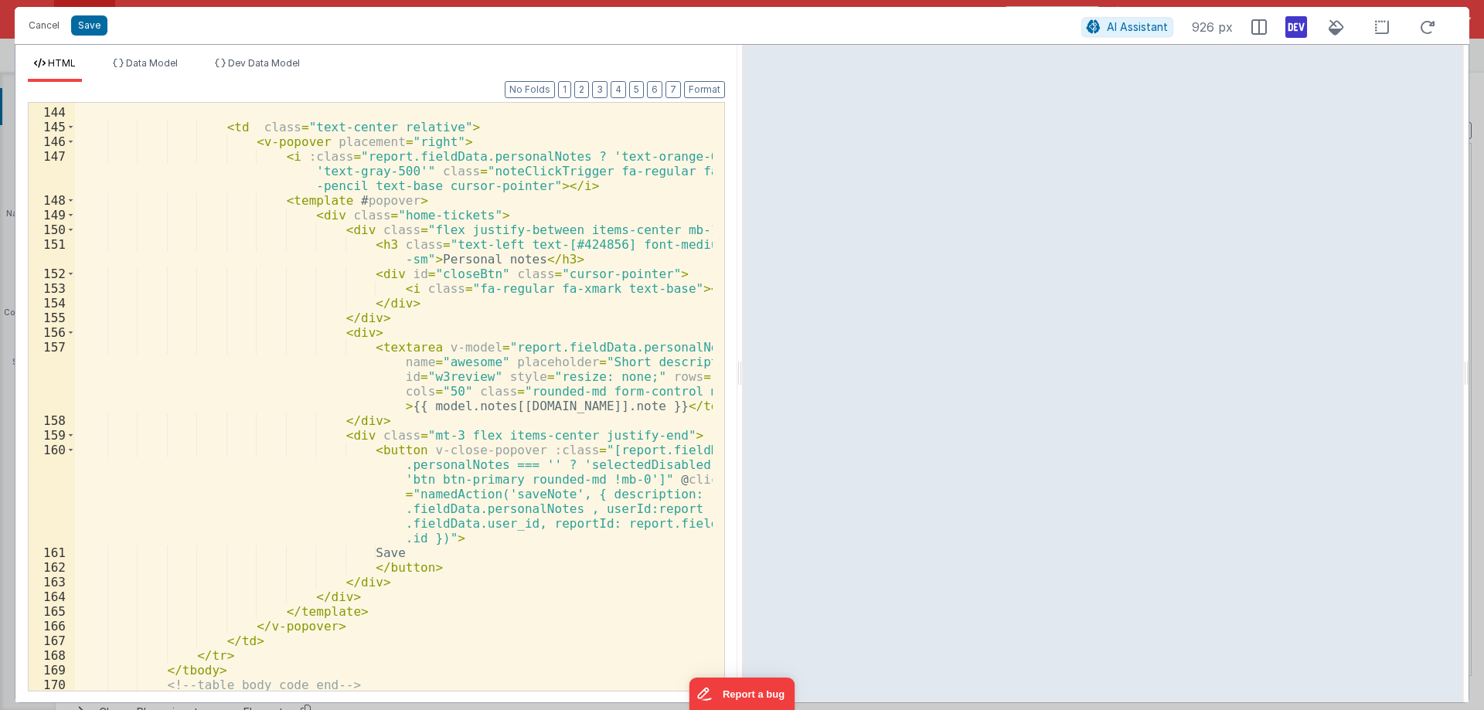
scroll to position [3038, 0]
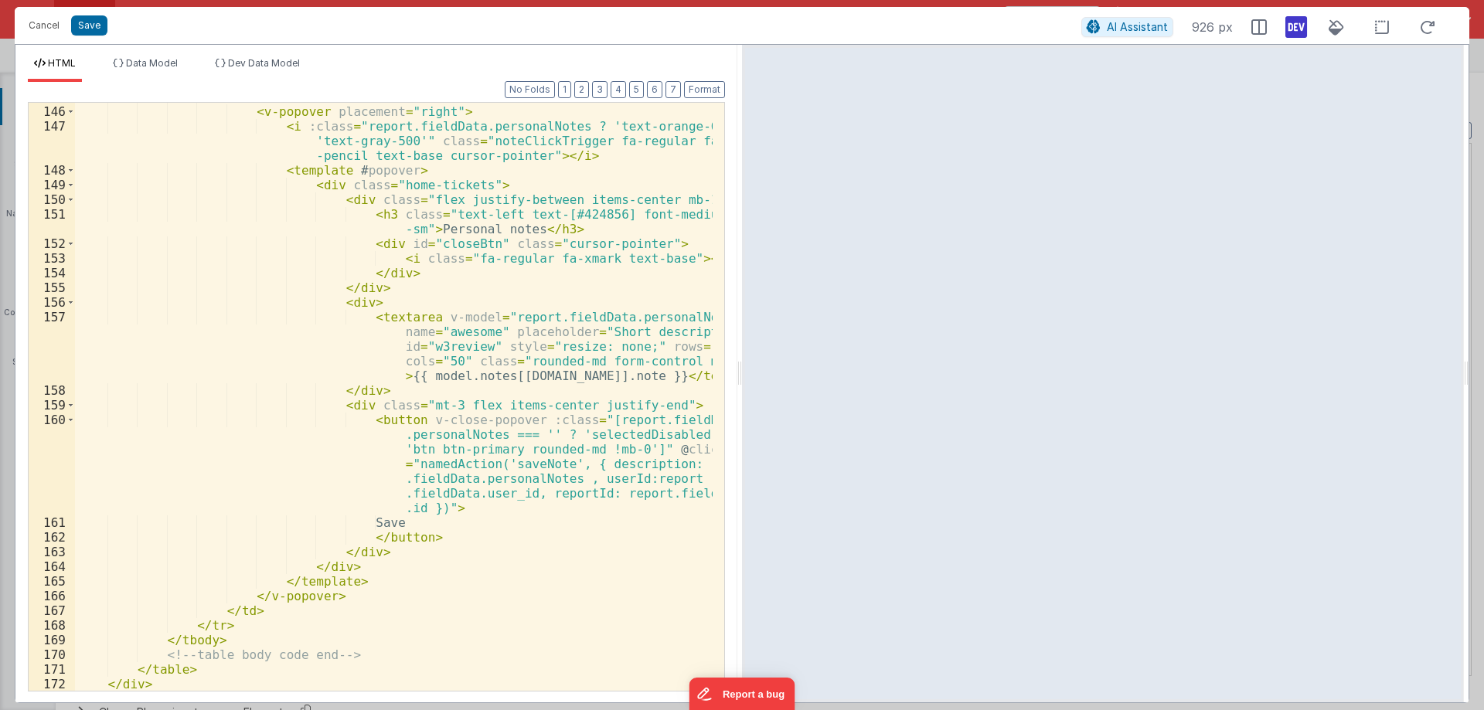
click at [420, 375] on div "< td class = "text-center relative" > < v-popover placement = "right" > < i :cl…" at bounding box center [394, 399] width 638 height 618
click at [478, 373] on div "< td class = "text-center relative" > < v-popover placement = "right" > < i :cl…" at bounding box center [394, 399] width 638 height 618
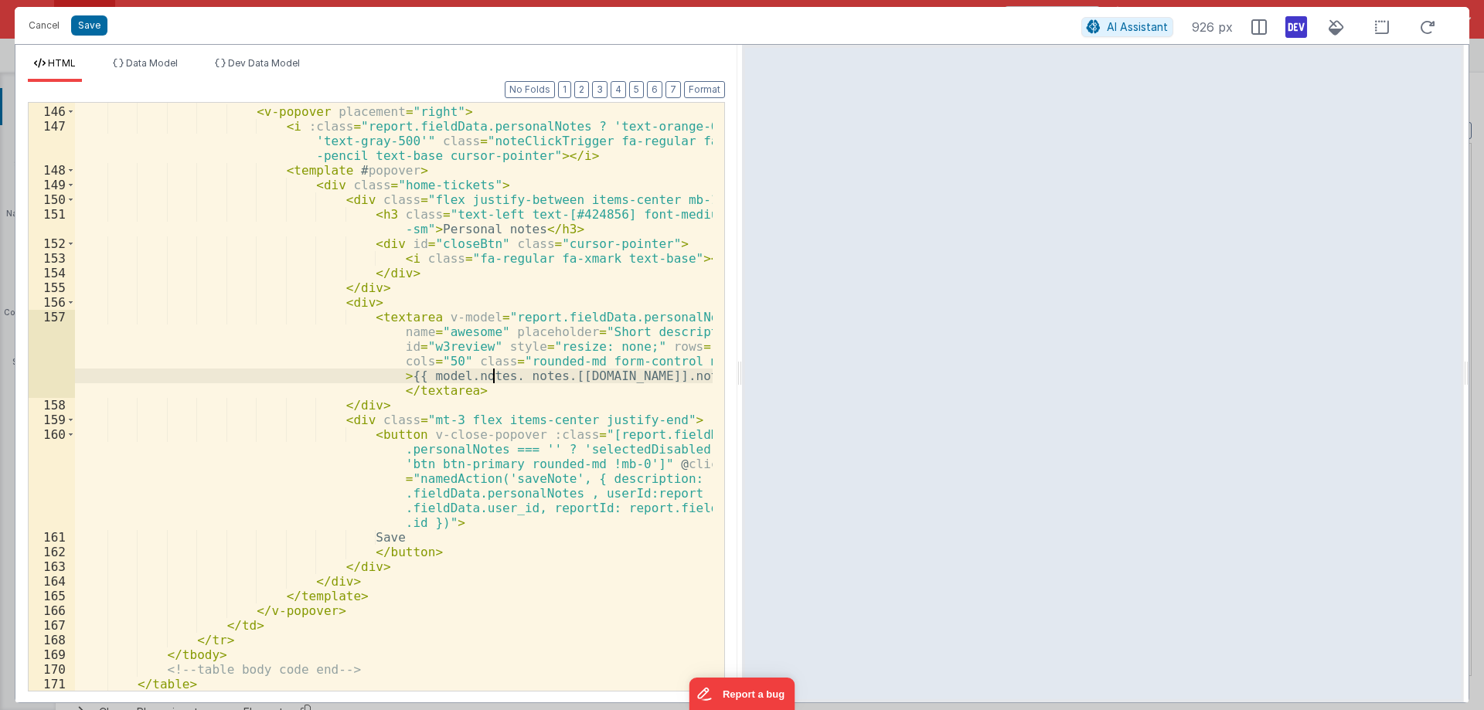
click at [496, 378] on div "< td class = "text-center relative" > < v-popover placement = "right" > < i :cl…" at bounding box center [394, 399] width 638 height 618
click at [527, 380] on div "< td class = "text-center relative" > < v-popover placement = "right" > < i :cl…" at bounding box center [394, 399] width 638 height 618
drag, startPoint x: 527, startPoint y: 376, endPoint x: 598, endPoint y: 373, distance: 71.1
click at [598, 373] on div "< td class = "text-center relative" > < v-popover placement = "right" > < i :cl…" at bounding box center [394, 399] width 638 height 618
click at [568, 371] on div "< td class = "text-center relative" > < v-popover placement = "right" > < i :cl…" at bounding box center [394, 399] width 638 height 618
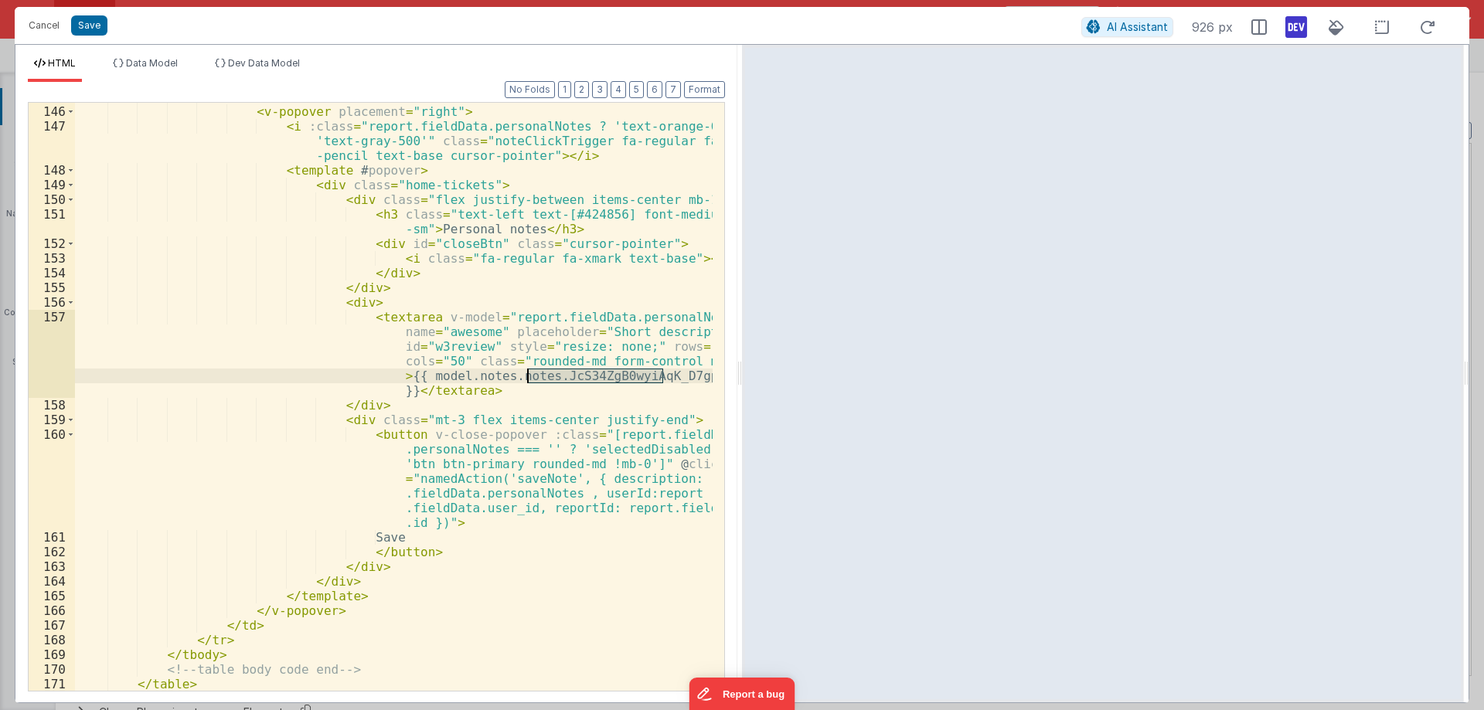
click at [569, 371] on div "< td class = "text-center relative" > < v-popover placement = "right" > < i :cl…" at bounding box center [394, 399] width 638 height 618
click at [554, 399] on div "< td class = "text-center relative" > < v-popover placement = "right" > < i :cl…" at bounding box center [394, 399] width 638 height 618
drag, startPoint x: 421, startPoint y: 376, endPoint x: 442, endPoint y: 373, distance: 21.1
click at [442, 373] on div "< td class = "text-center relative" > < v-popover placement = "right" > < i :cl…" at bounding box center [394, 399] width 638 height 618
drag, startPoint x: 659, startPoint y: 379, endPoint x: 386, endPoint y: 377, distance: 273.6
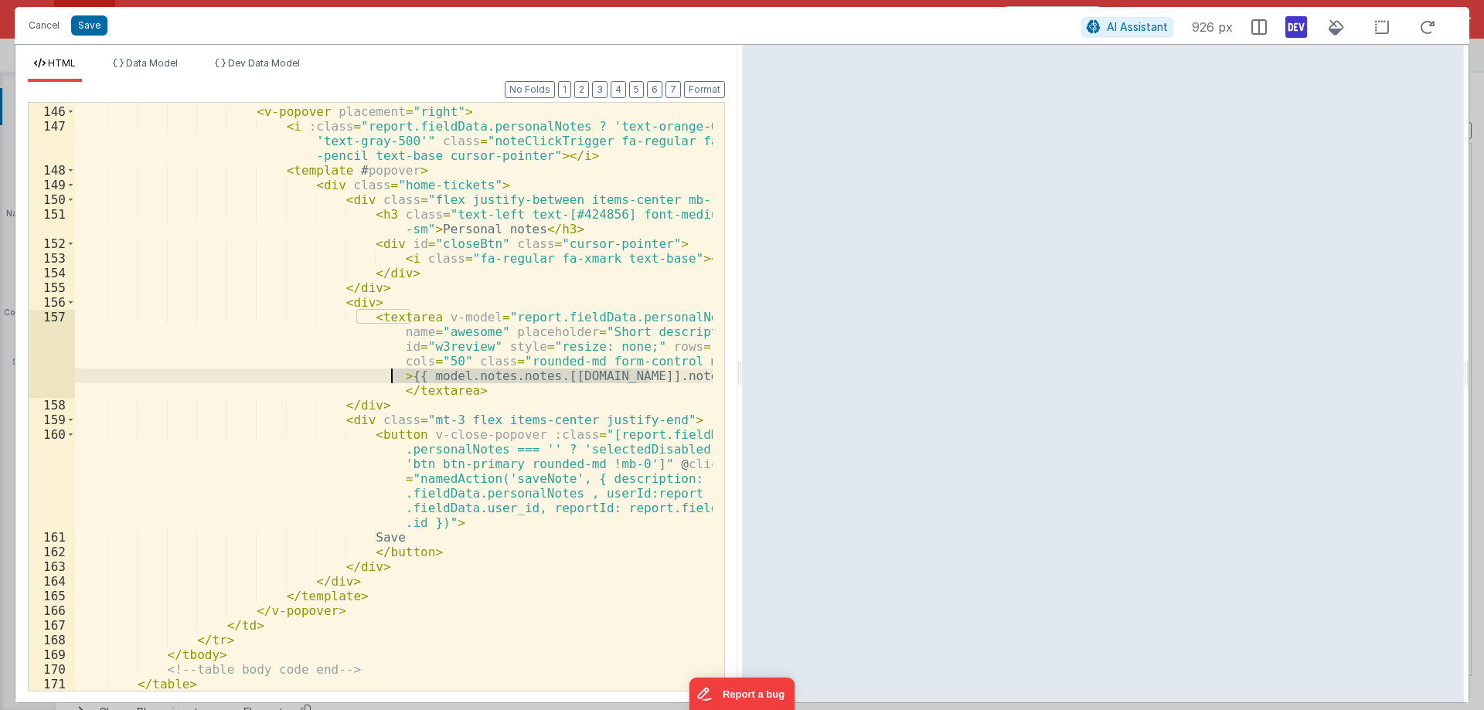
click at [386, 377] on div "< td class = "text-center relative" > < v-popover placement = "right" > < i :cl…" at bounding box center [394, 399] width 638 height 618
